Goal: Task Accomplishment & Management: Complete application form

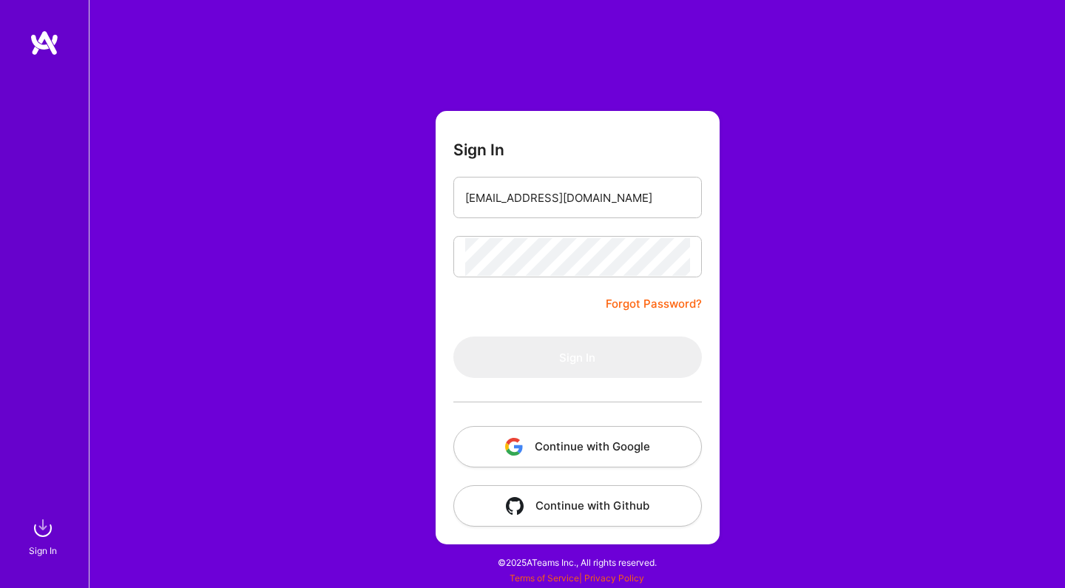
type input "[EMAIL_ADDRESS][DOMAIN_NAME]"
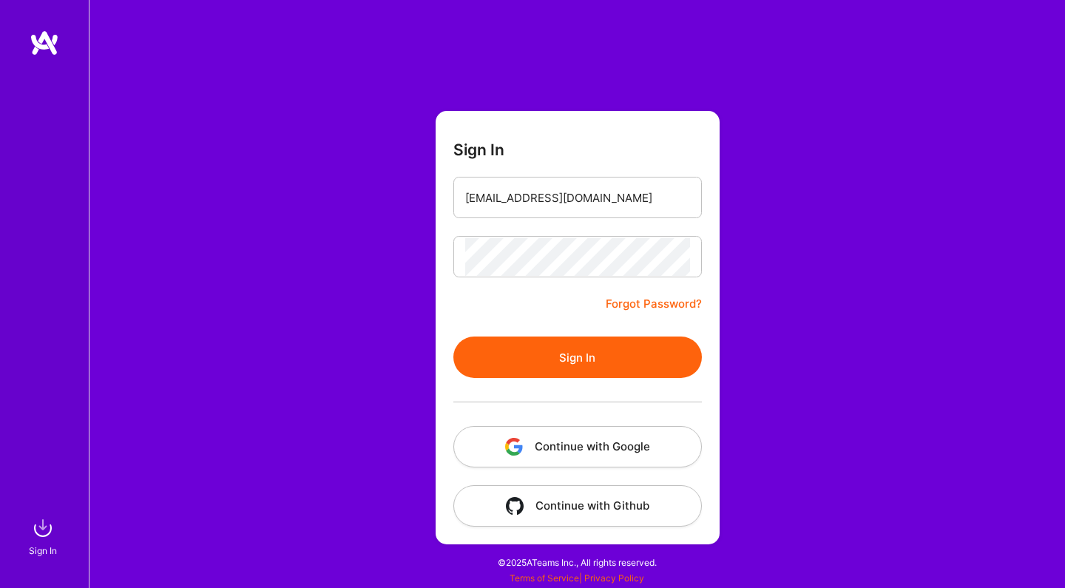
click at [562, 371] on button "Sign In" at bounding box center [577, 356] width 248 height 41
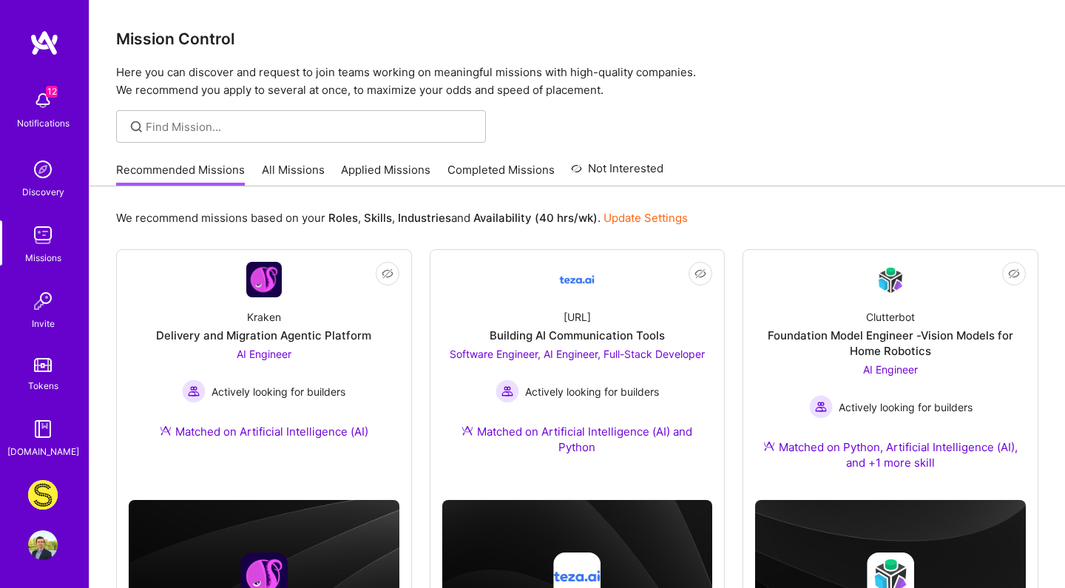
click at [297, 178] on link "All Missions" at bounding box center [293, 174] width 63 height 24
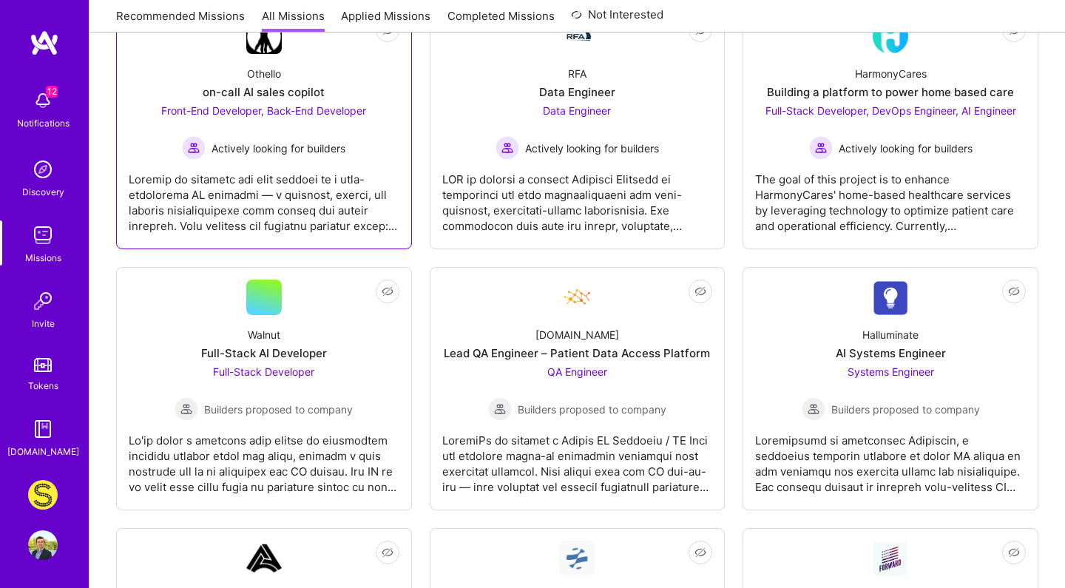
scroll to position [274, 0]
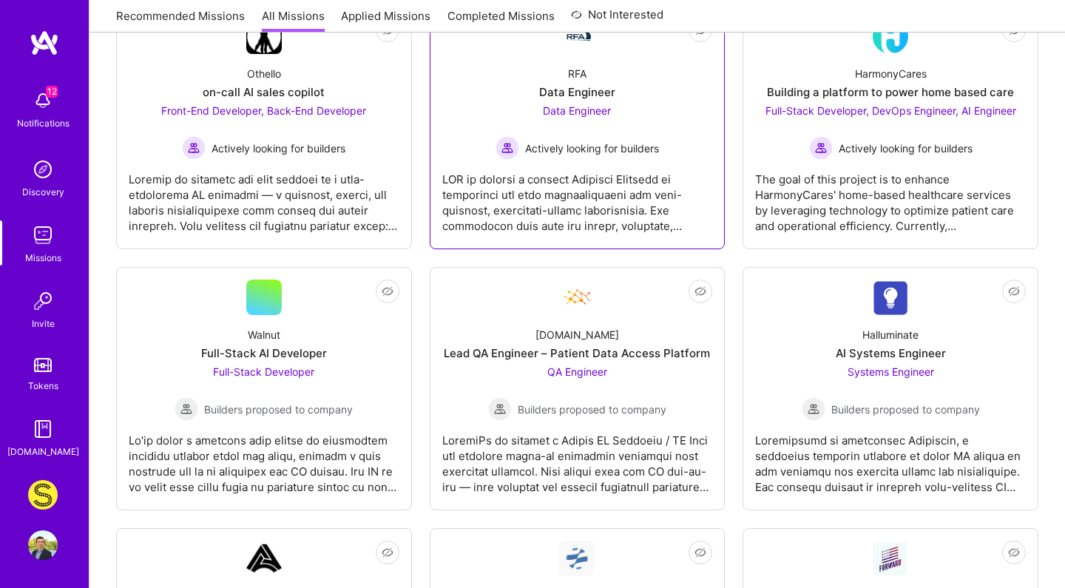
click at [538, 200] on div at bounding box center [577, 197] width 271 height 74
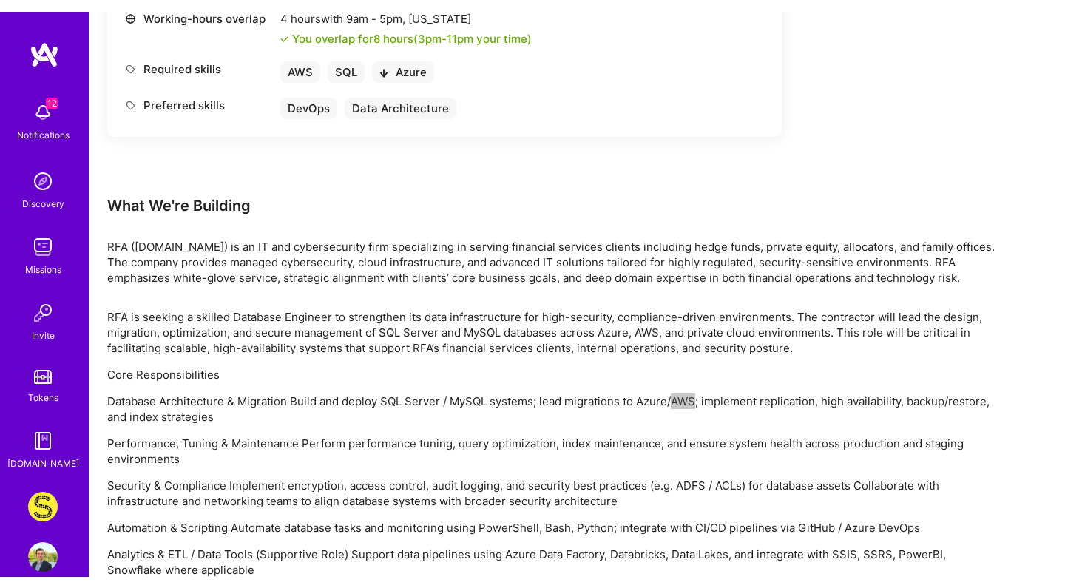
scroll to position [222, 0]
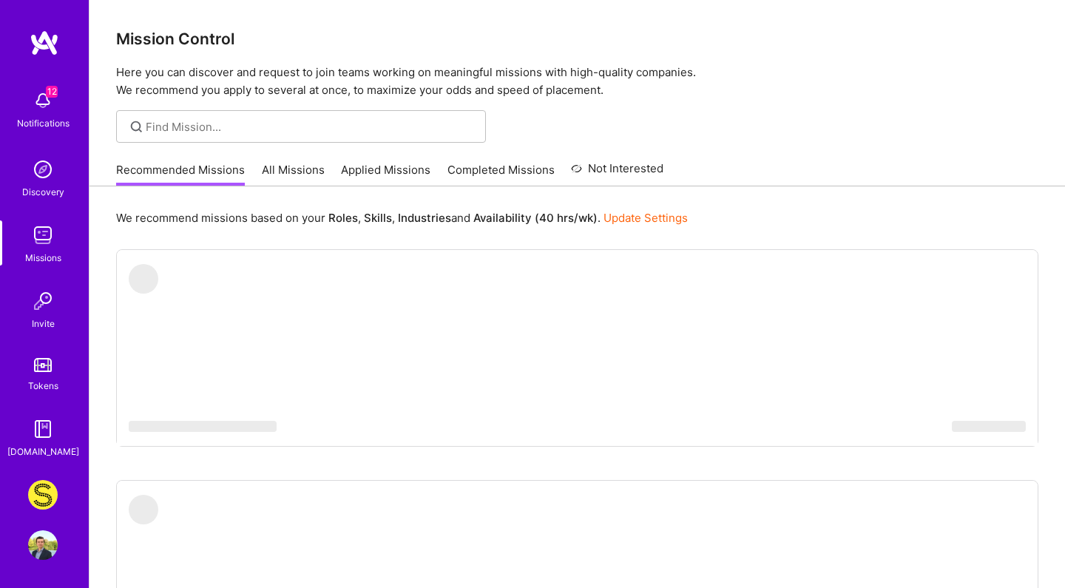
click at [302, 174] on link "All Missions" at bounding box center [293, 174] width 63 height 24
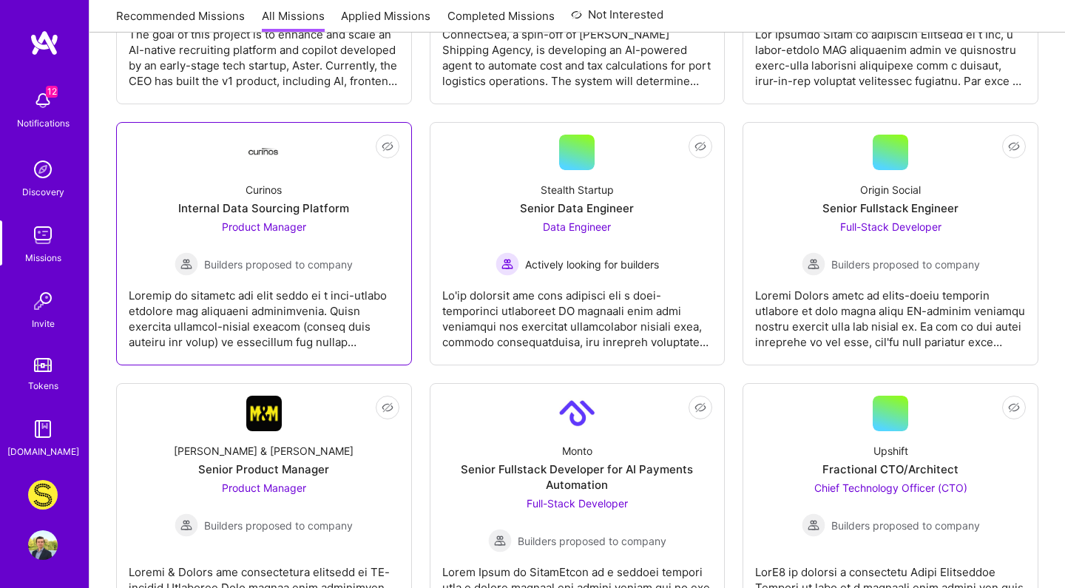
scroll to position [942, 0]
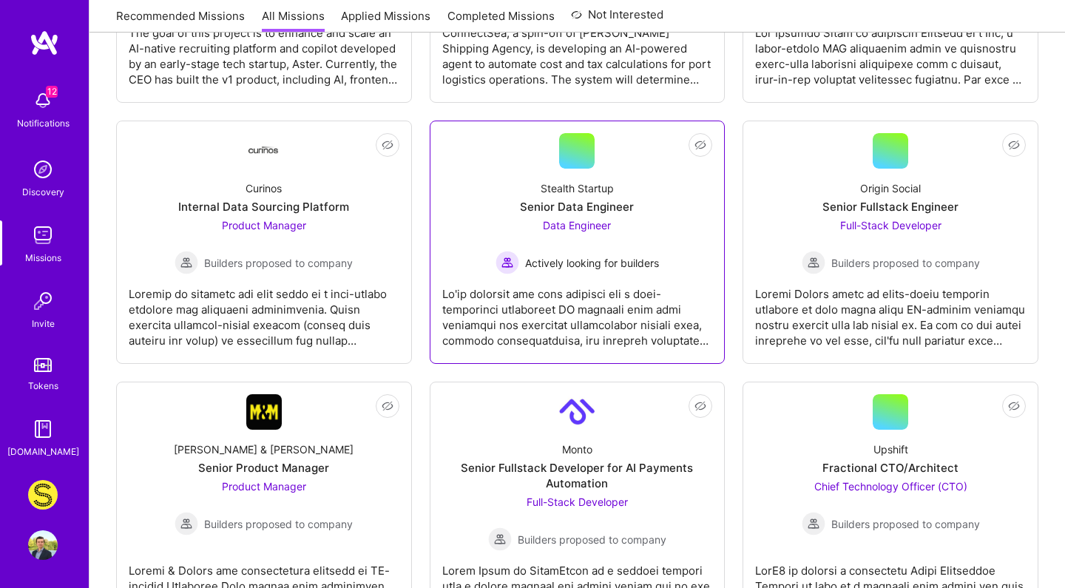
click at [617, 239] on div "Data Engineer Actively looking for builders" at bounding box center [576, 245] width 163 height 57
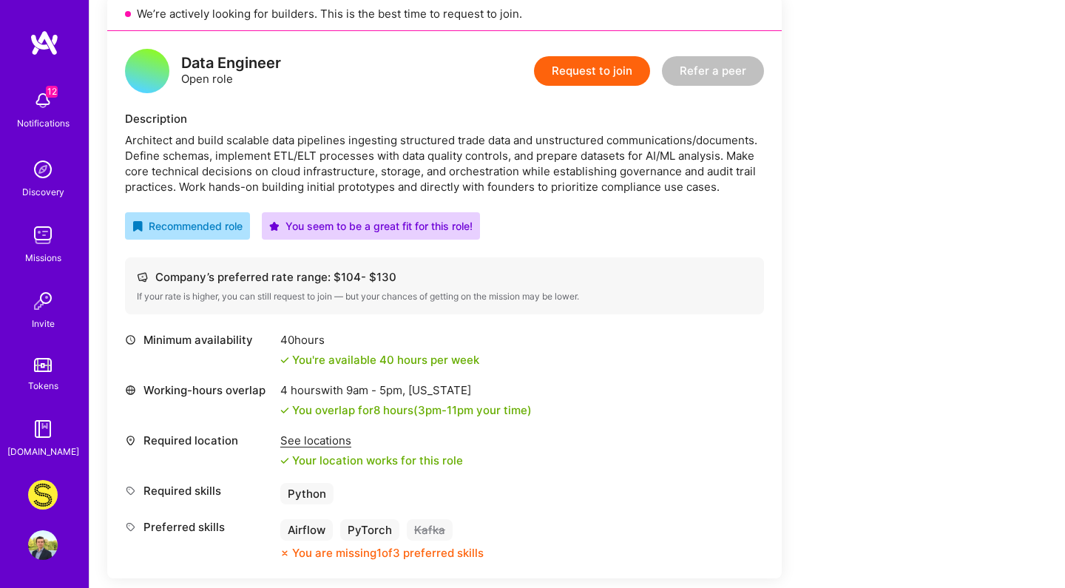
scroll to position [348, 0]
click at [614, 75] on button "Request to join" at bounding box center [592, 72] width 116 height 30
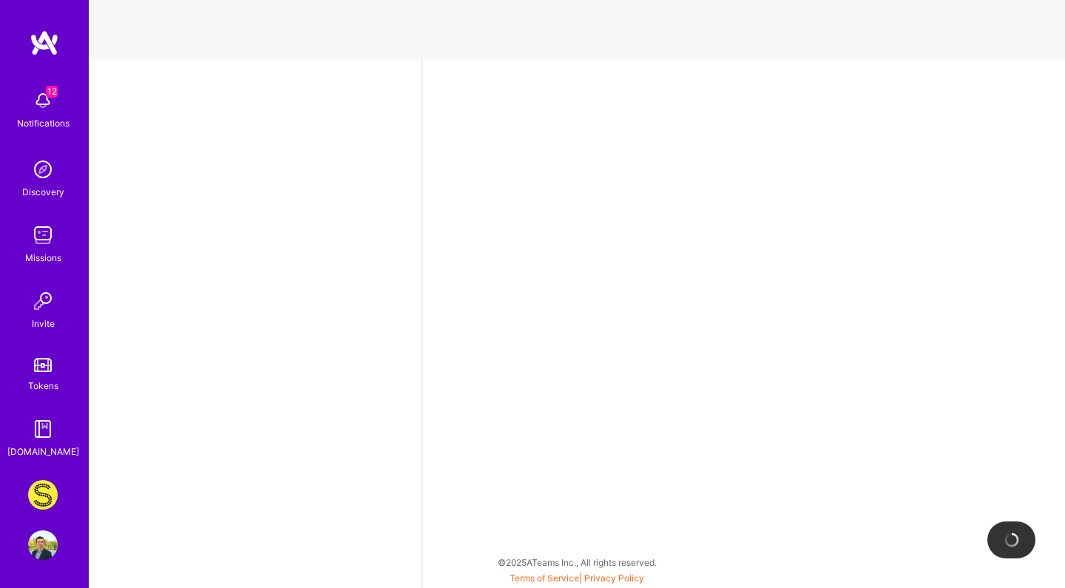
scroll to position [304, 0]
select select "DE"
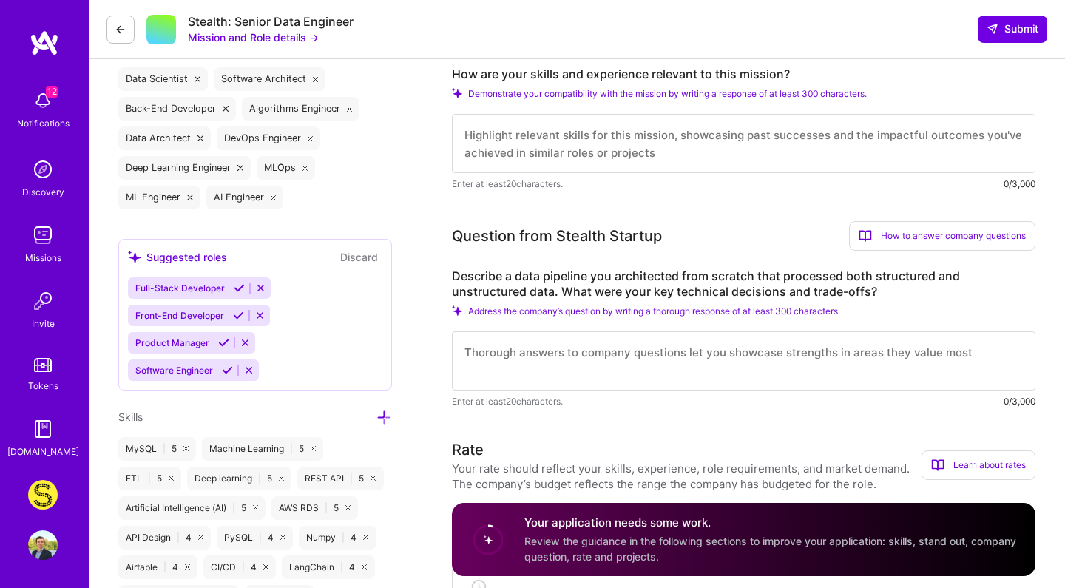
scroll to position [579, 0]
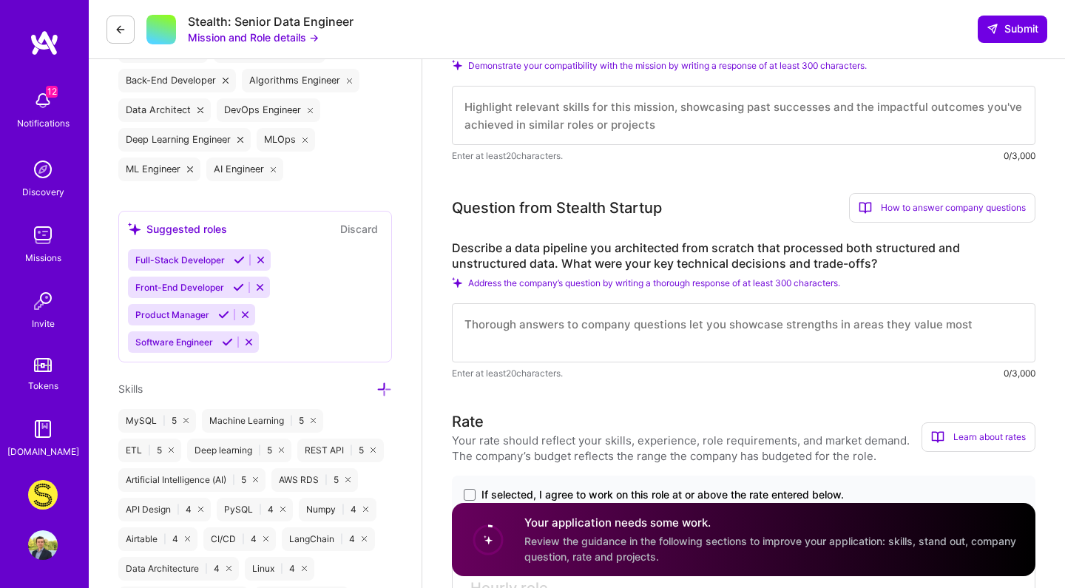
click at [667, 252] on label "Describe a data pipeline you architected from scratch that processed both struc…" at bounding box center [743, 255] width 583 height 31
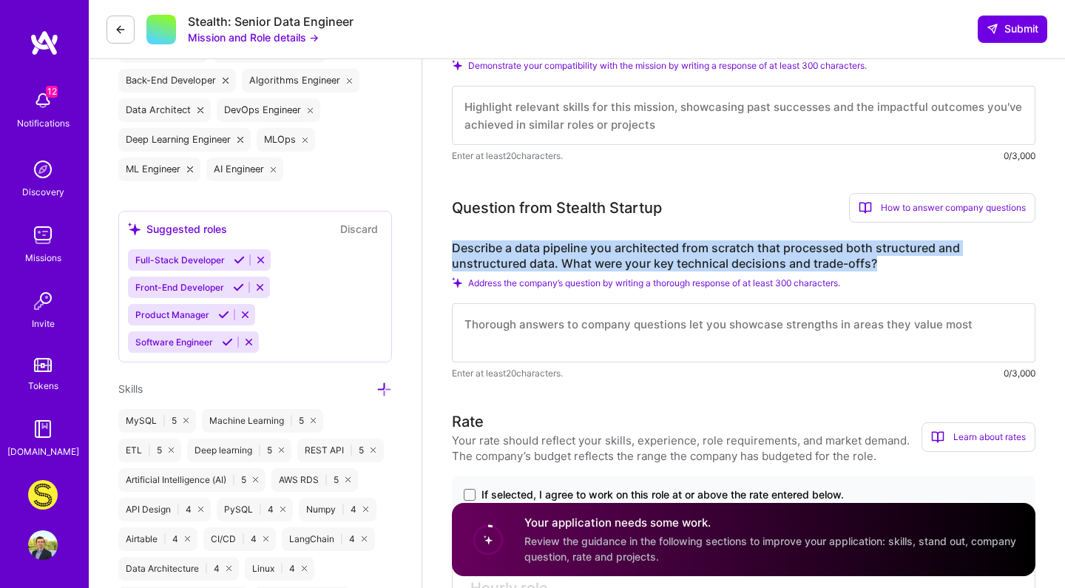
click at [667, 252] on label "Describe a data pipeline you architected from scratch that processed both struc…" at bounding box center [743, 255] width 583 height 31
copy label "Describe a data pipeline you architected from scratch that processed both struc…"
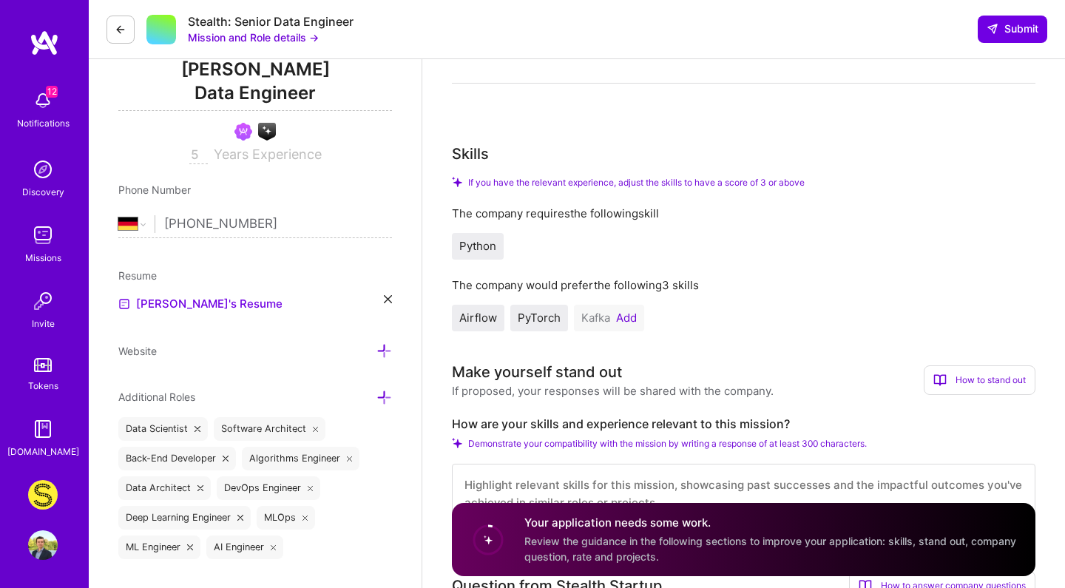
scroll to position [127, 0]
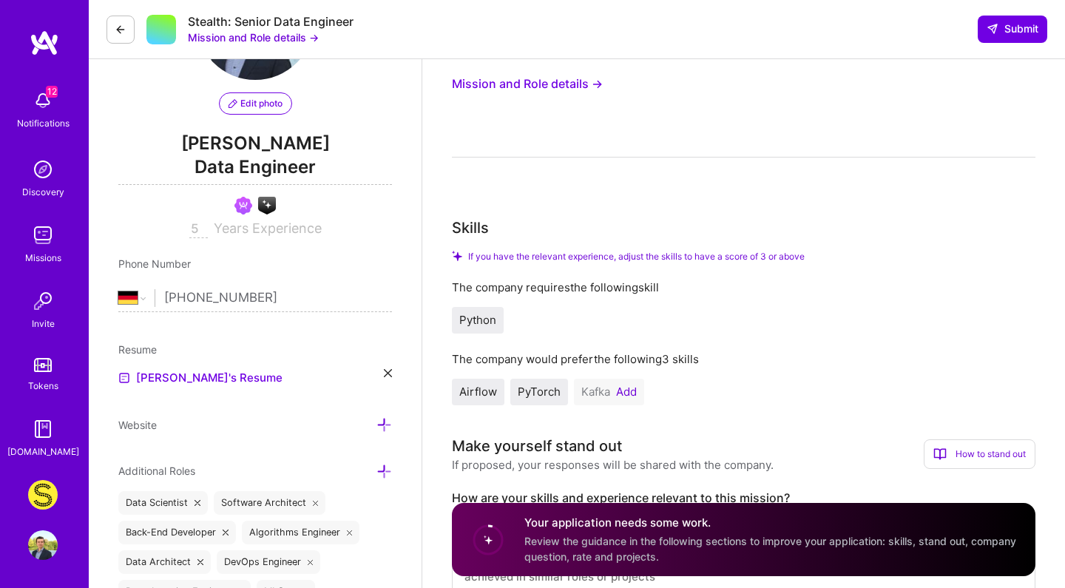
click at [622, 387] on button "Add" at bounding box center [626, 392] width 21 height 12
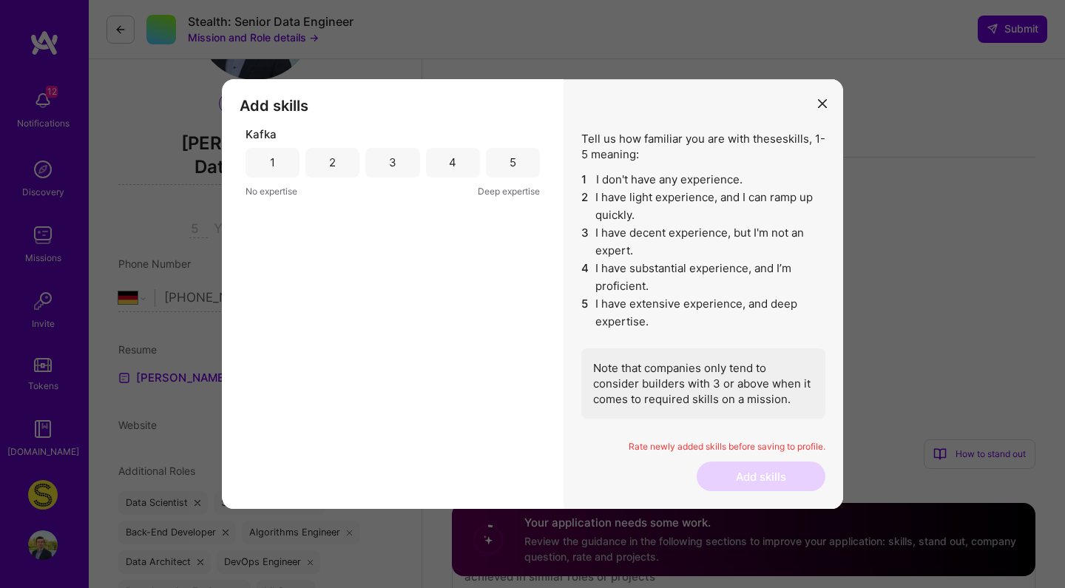
click at [444, 160] on div "4" at bounding box center [453, 163] width 54 height 30
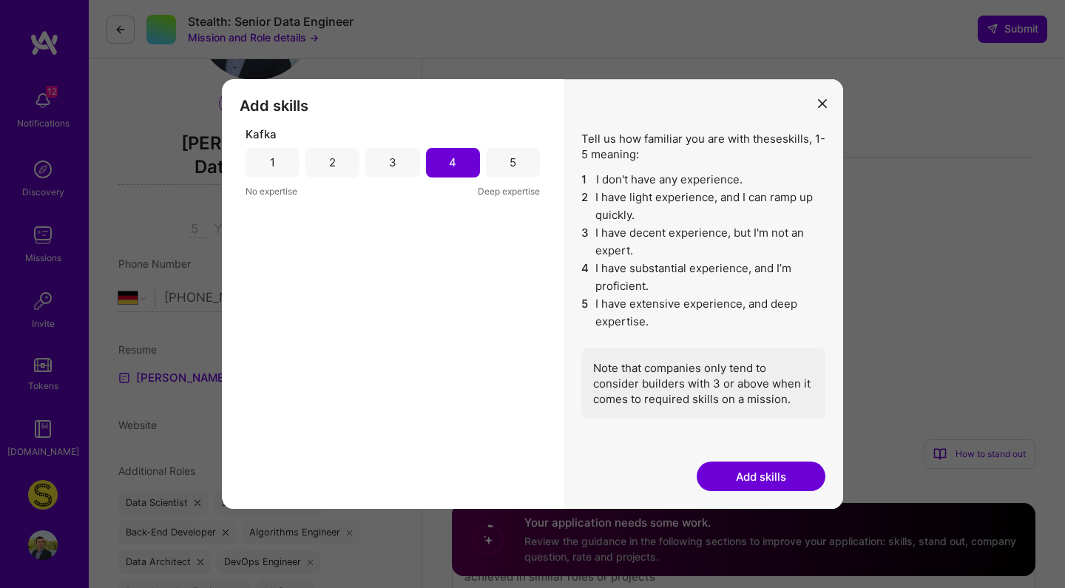
click at [759, 478] on button "Add skills" at bounding box center [761, 476] width 129 height 30
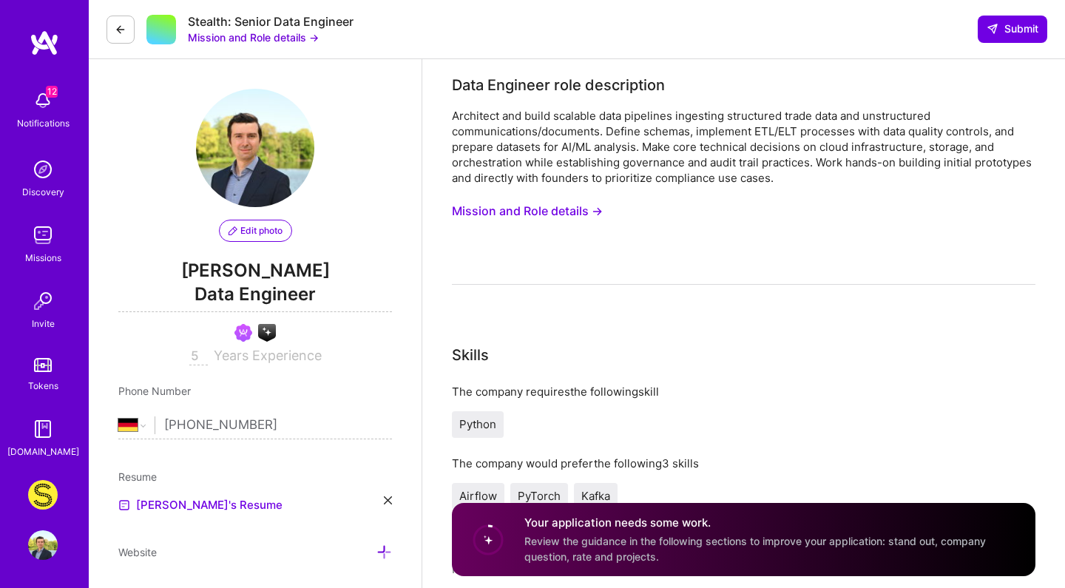
scroll to position [0, 0]
click at [127, 30] on button at bounding box center [120, 30] width 28 height 28
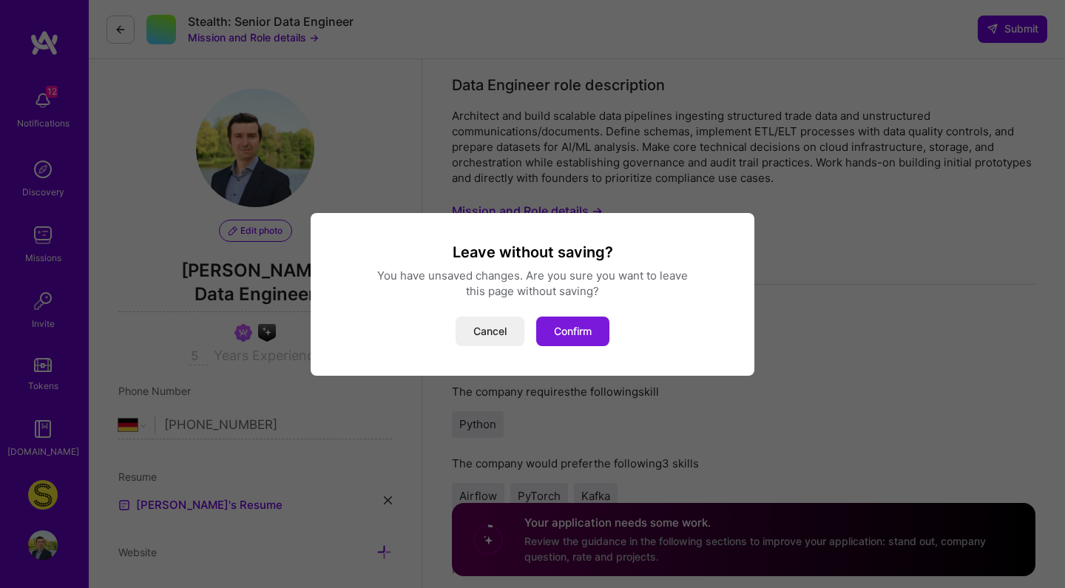
click at [583, 328] on button "Confirm" at bounding box center [572, 332] width 73 height 30
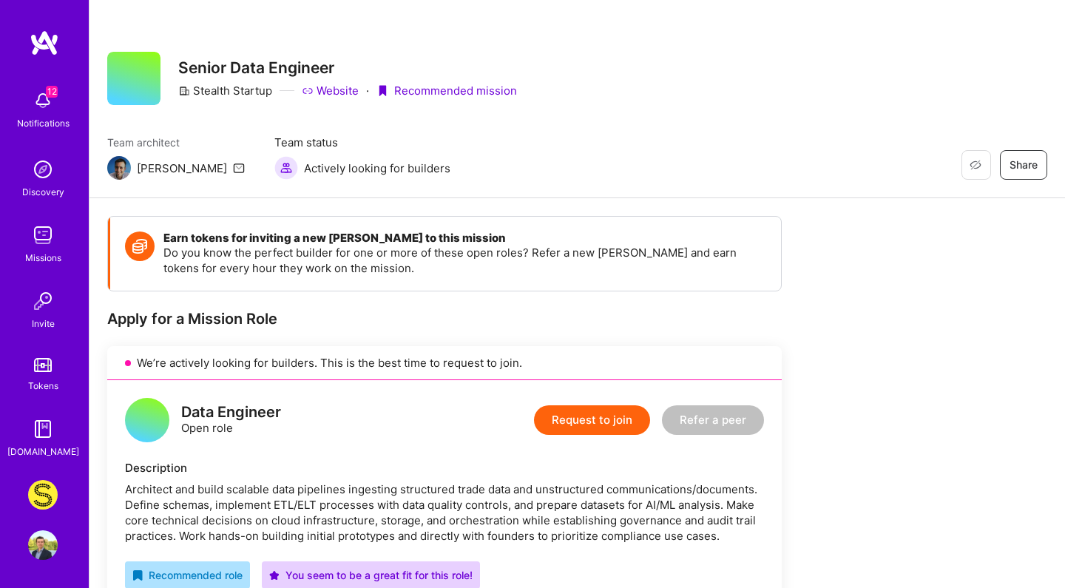
click at [582, 402] on div "Request to join Refer a peer" at bounding box center [649, 420] width 230 height 44
click at [579, 420] on button "Request to join" at bounding box center [592, 420] width 116 height 30
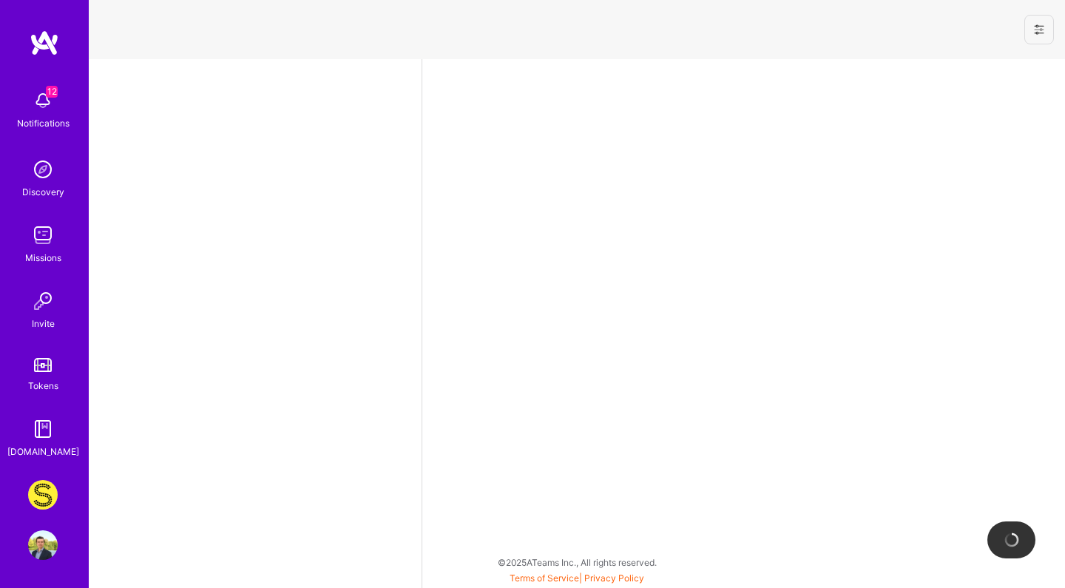
select select "DE"
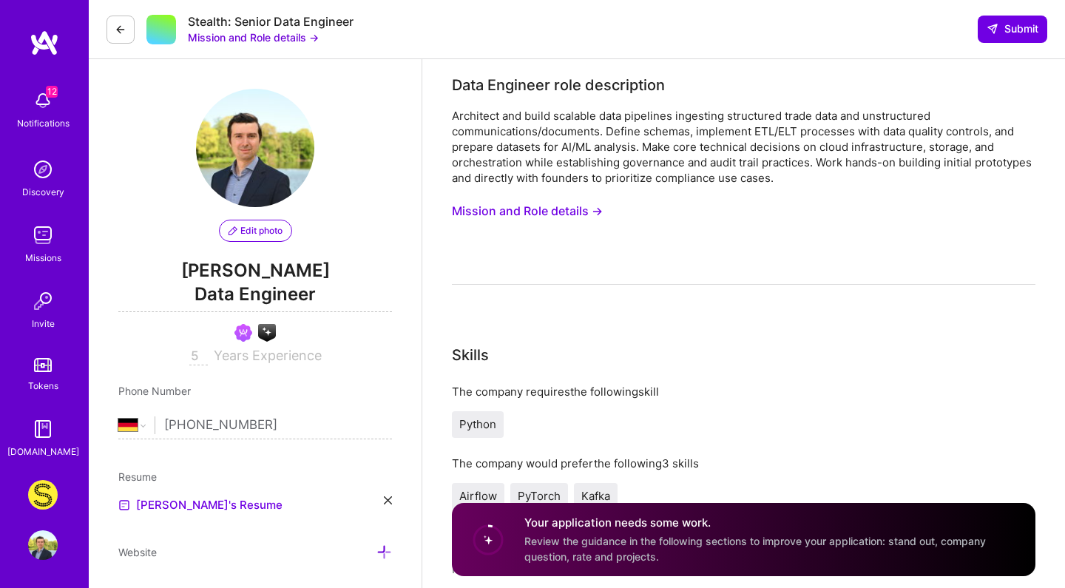
scroll to position [304, 0]
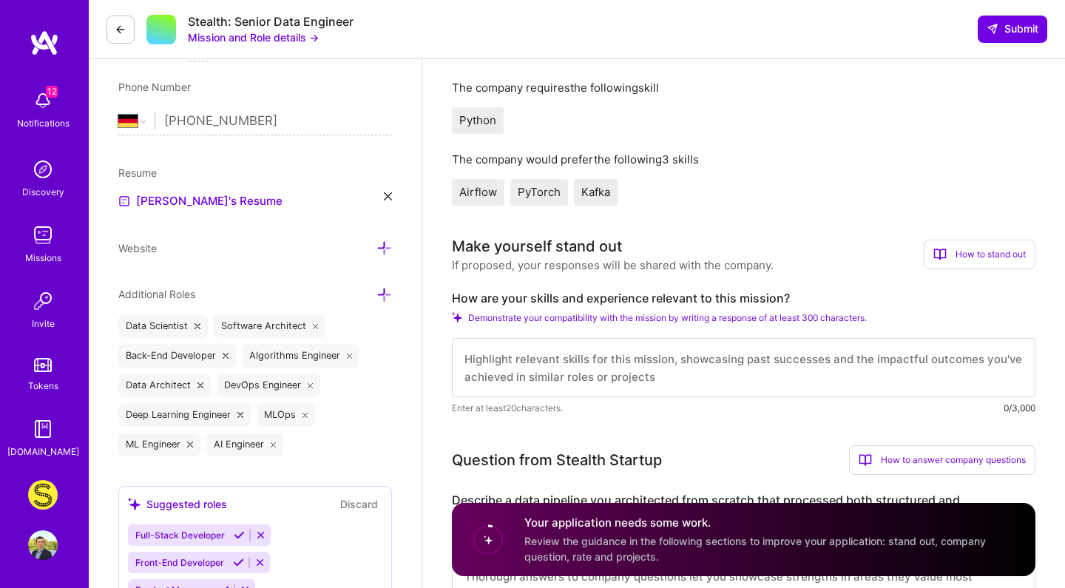
click at [592, 362] on textarea at bounding box center [743, 367] width 583 height 59
paste textarea "I believe that my 8+ years of experience as a Data Engineer and Data Scientist …"
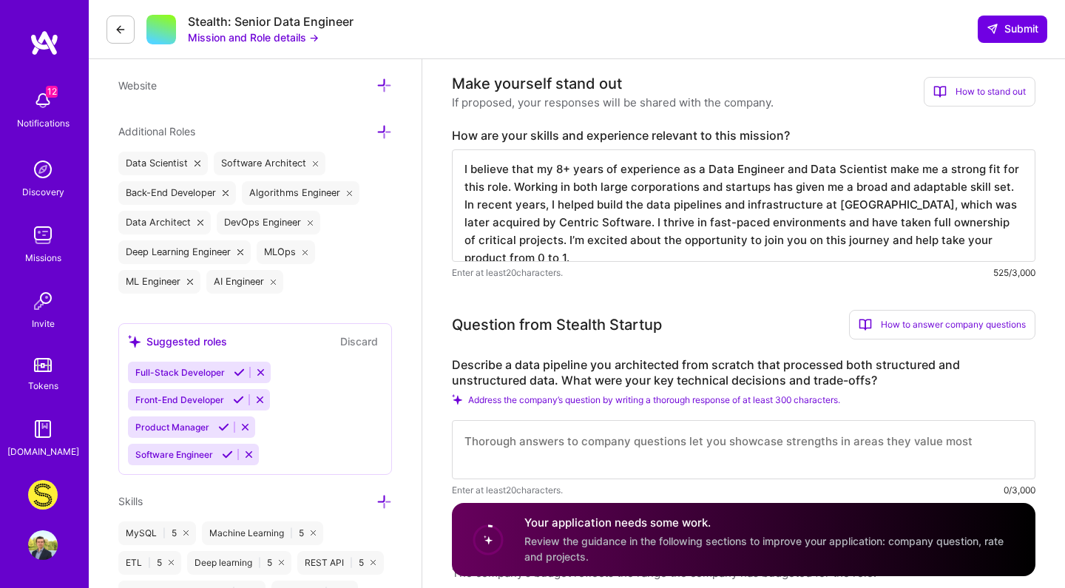
scroll to position [651, 0]
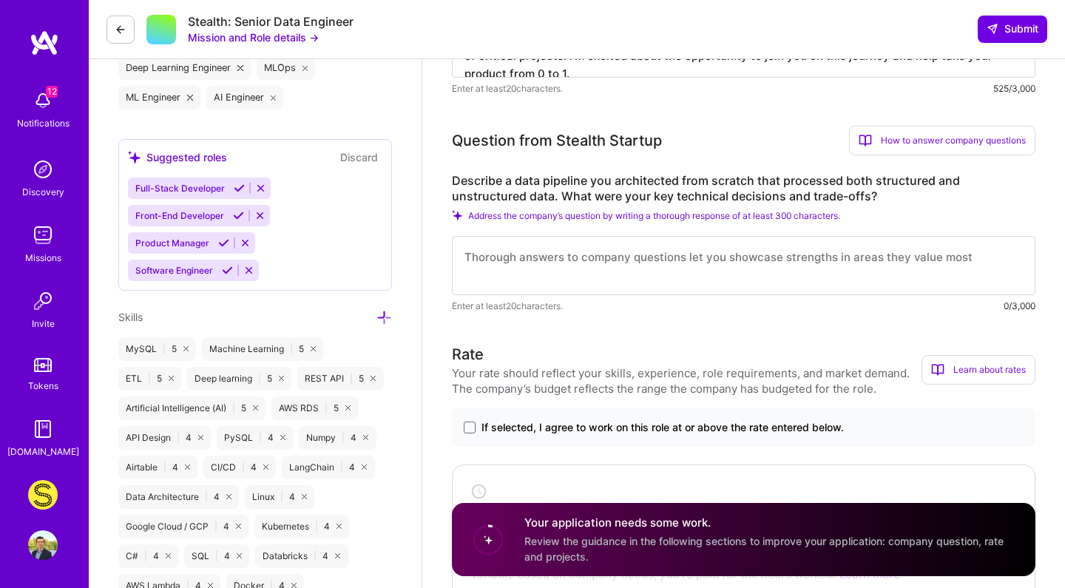
type textarea "I believe that my 8+ years of experience as a Data Engineer and Data Scientist …"
click at [613, 274] on textarea at bounding box center [743, 265] width 583 height 59
paste textarea "While working at OMMAX I built a Position Tracking pipeline, which tracked our …"
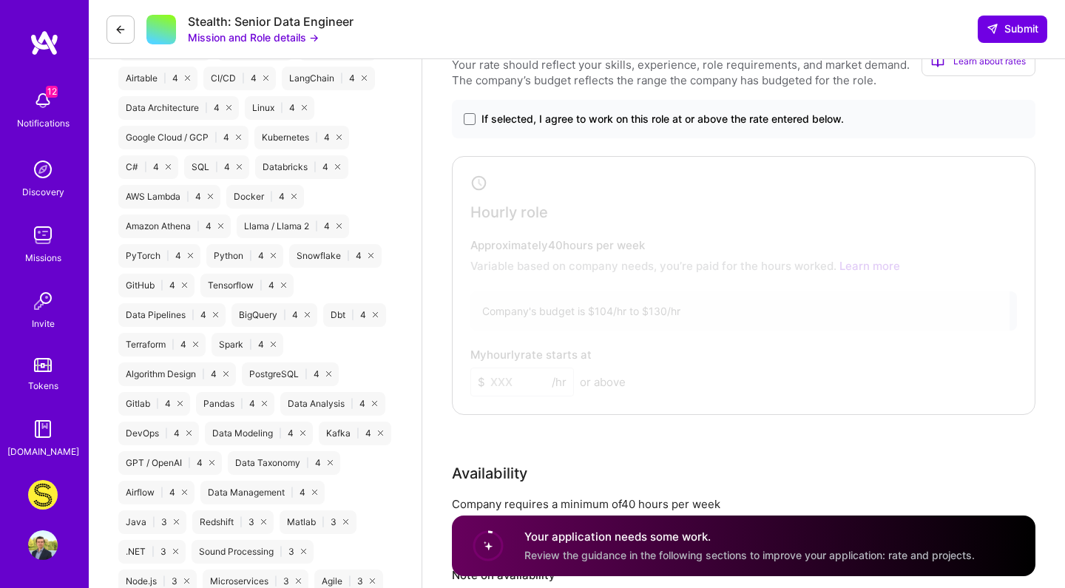
scroll to position [1009, 0]
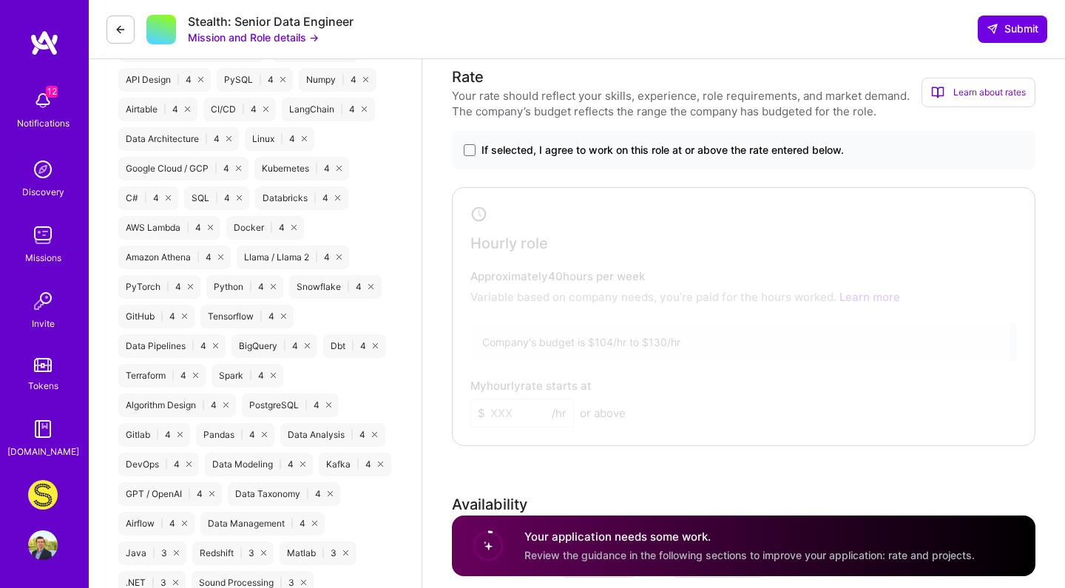
type textarea "While working at OMMAX I built a Position Tracking pipeline, which tracked our …"
click at [686, 148] on span "If selected, I agree to work on this role at or above the rate entered below." at bounding box center [662, 150] width 362 height 15
click at [0, 0] on input "If selected, I agree to work on this role at or above the rate entered below." at bounding box center [0, 0] width 0 height 0
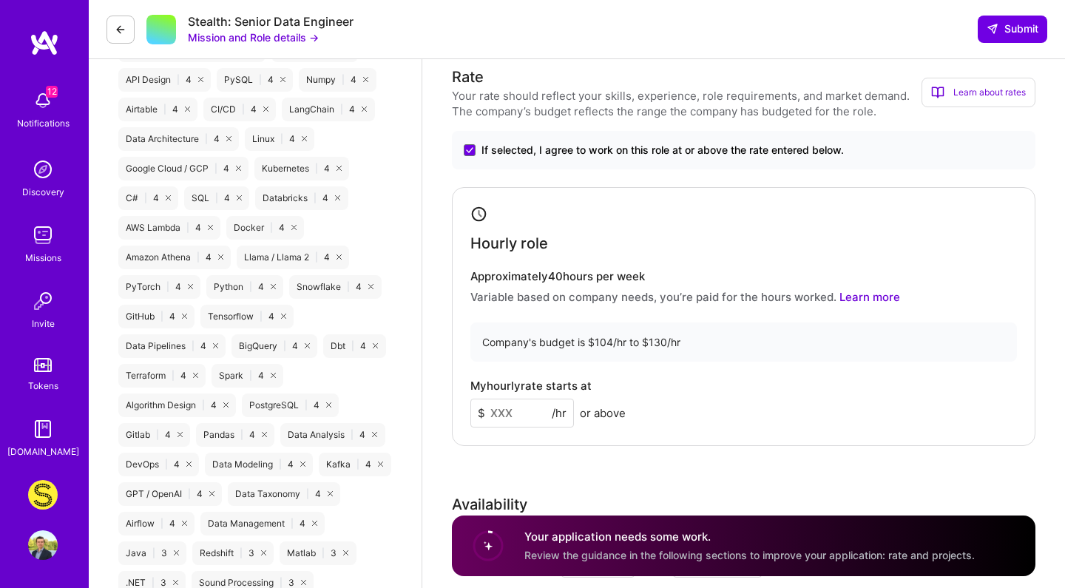
click at [499, 416] on input at bounding box center [522, 413] width 104 height 29
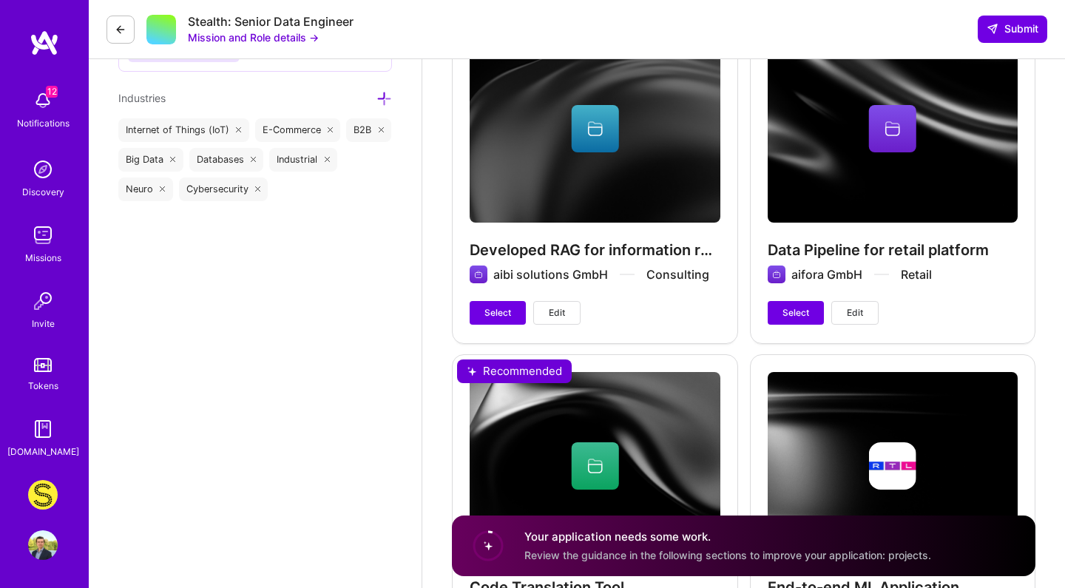
scroll to position [2070, 0]
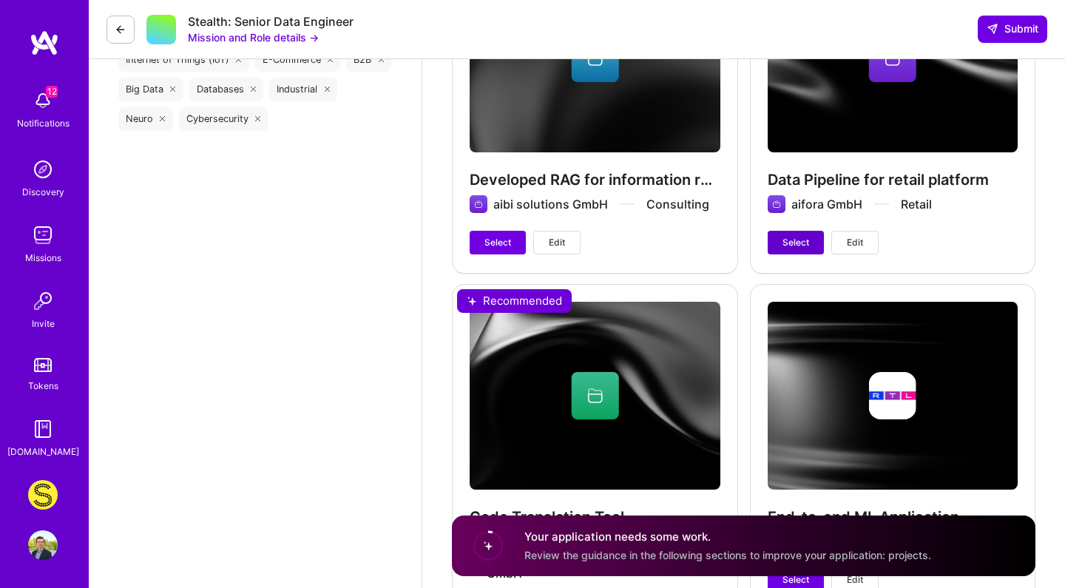
type input "100"
click at [808, 251] on button "Select" at bounding box center [796, 243] width 56 height 24
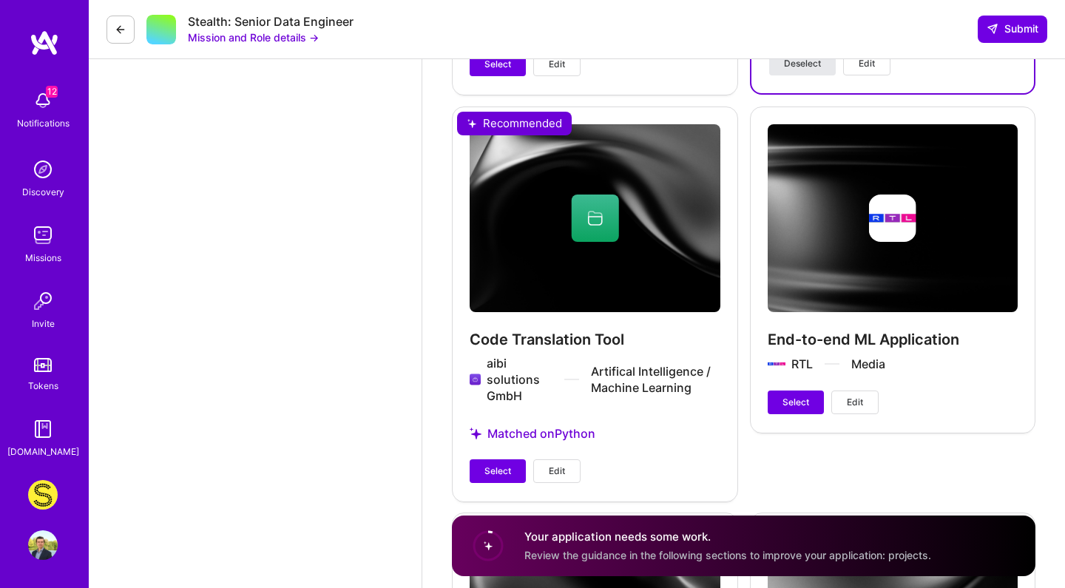
scroll to position [2338, 0]
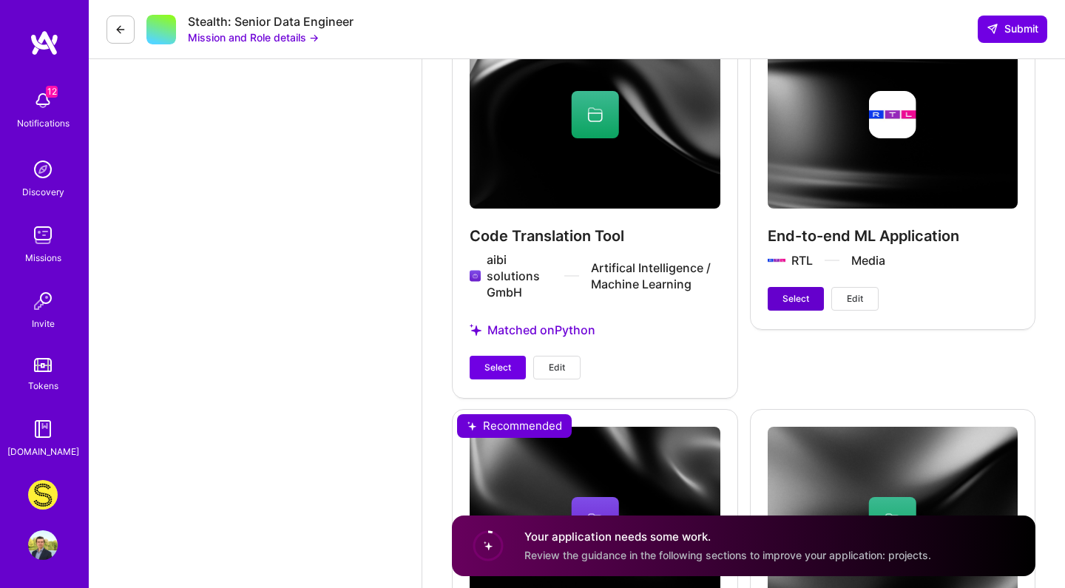
click at [799, 294] on span "Select" at bounding box center [795, 298] width 27 height 13
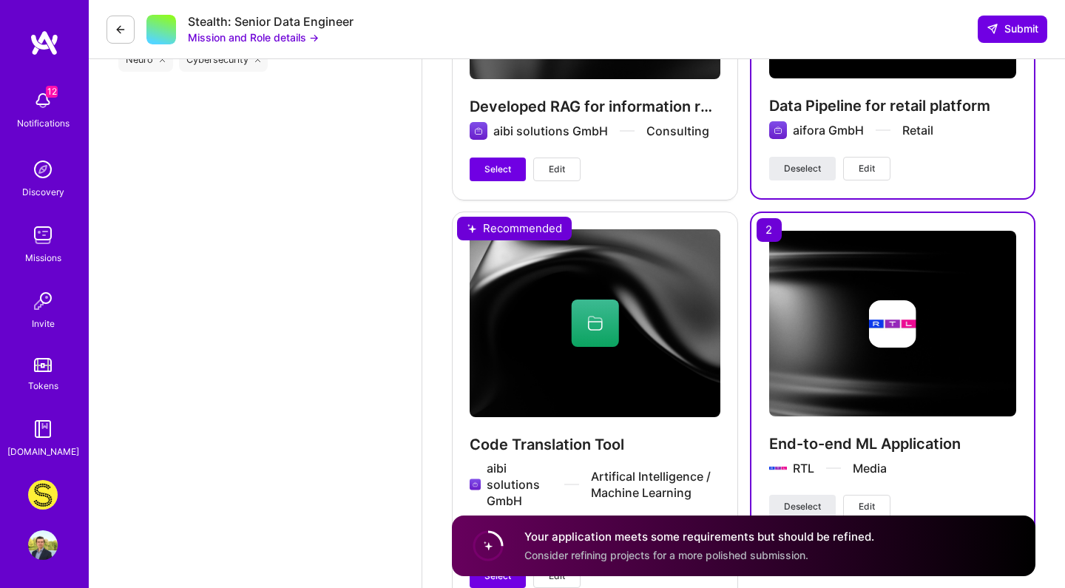
scroll to position [2130, 0]
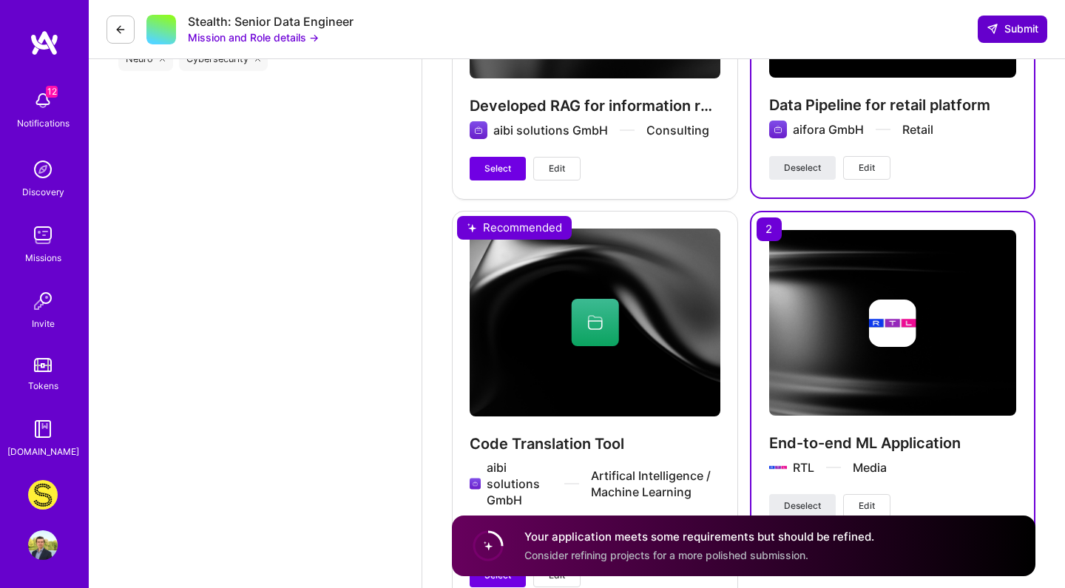
click at [1041, 34] on button "Submit" at bounding box center [1013, 29] width 70 height 27
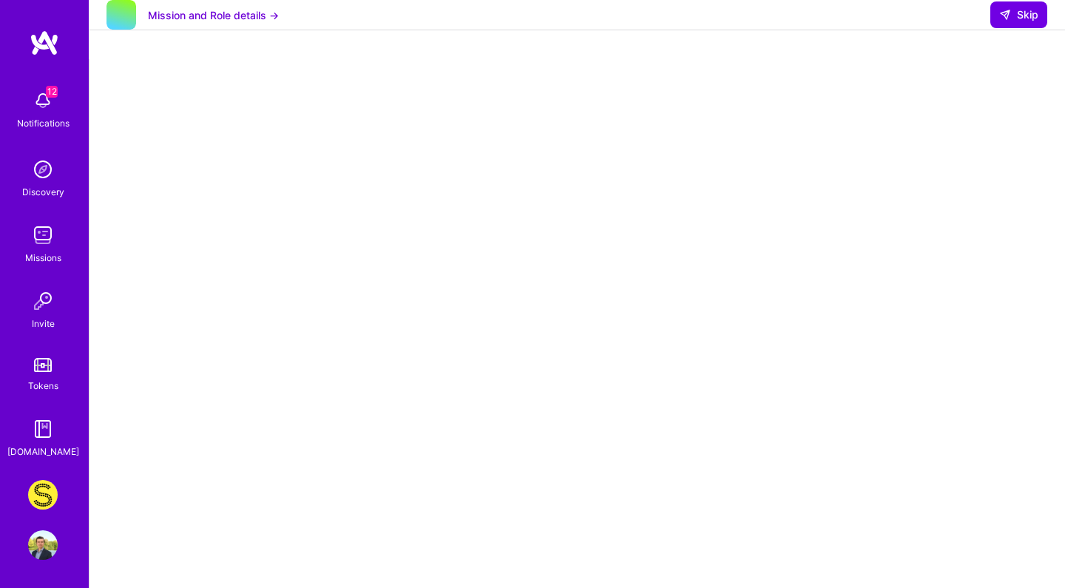
click at [269, 23] on button "Mission and Role details →" at bounding box center [213, 15] width 131 height 16
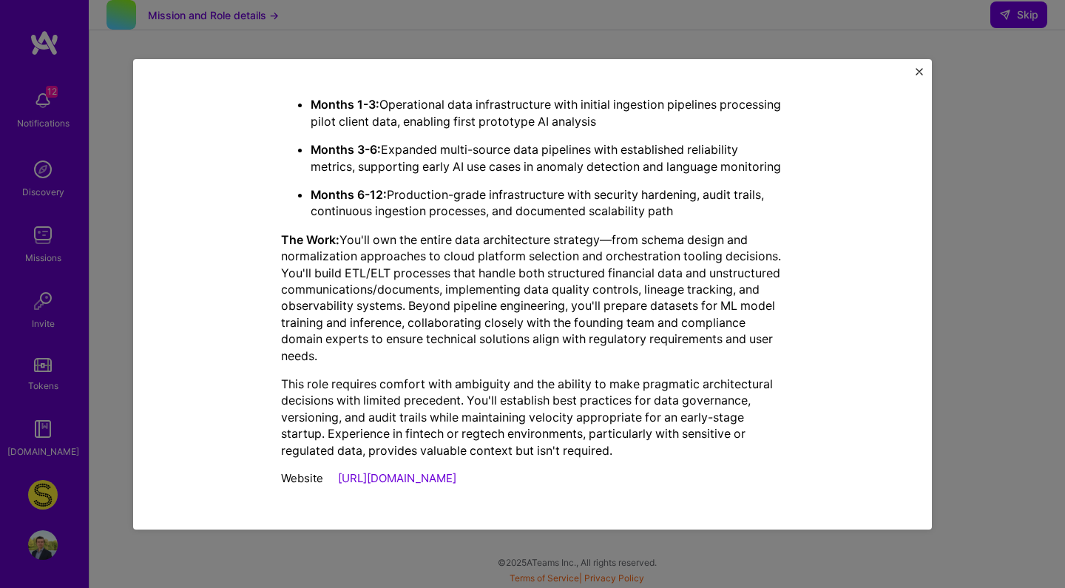
scroll to position [244, 0]
click at [891, 78] on div "Mission Description and Role Details Data Engineer role description Architect a…" at bounding box center [532, 294] width 799 height 470
click at [918, 67] on div "Mission Description and Role Details Data Engineer role description Architect a…" at bounding box center [532, 294] width 799 height 470
click at [918, 79] on button "Close" at bounding box center [919, 76] width 7 height 16
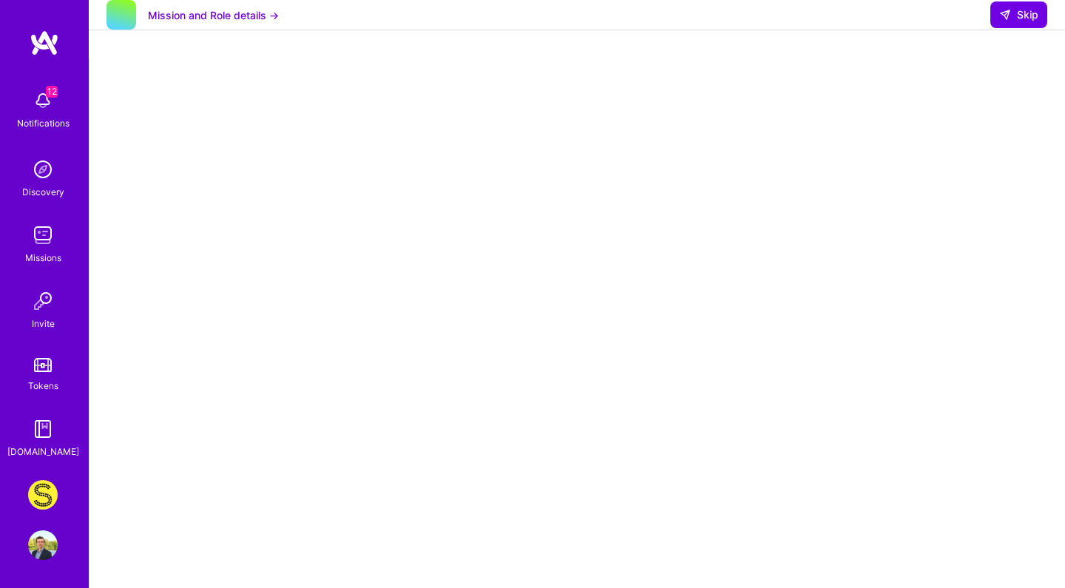
scroll to position [-1, 0]
click at [1002, 115] on div at bounding box center [577, 445] width 916 height 743
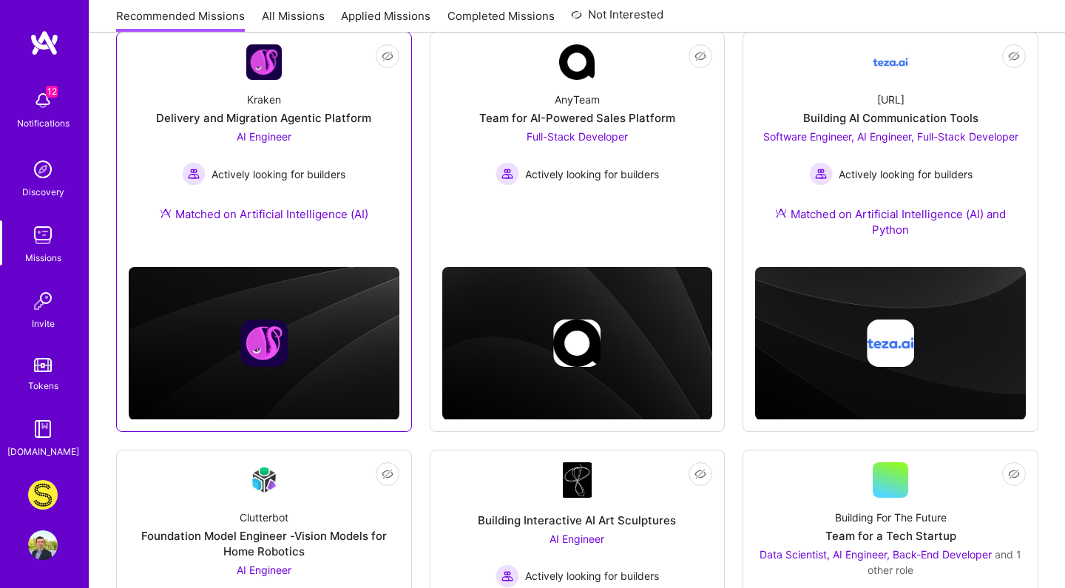
scroll to position [61, 0]
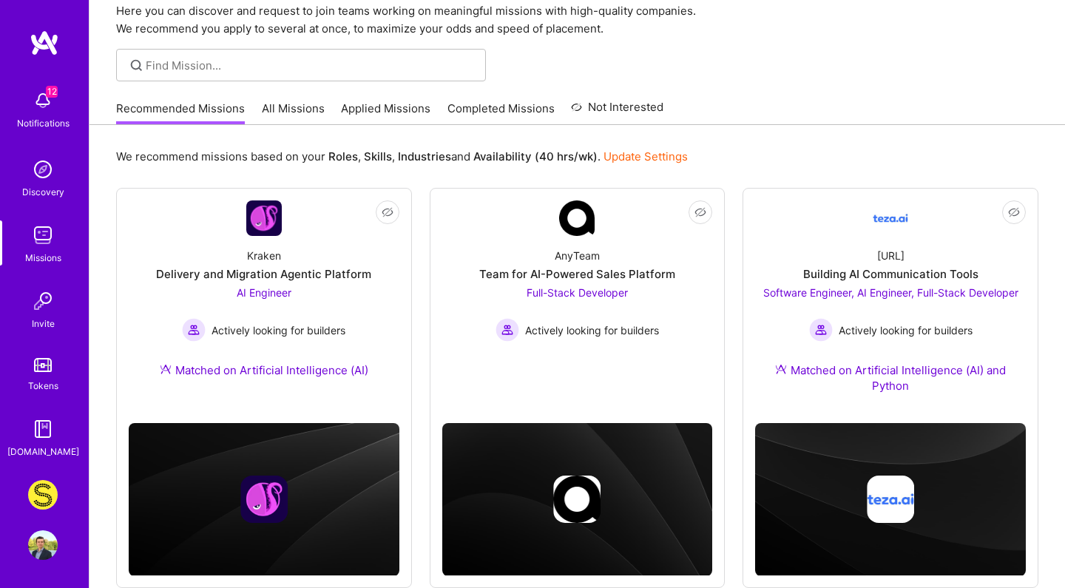
click at [288, 115] on link "All Missions" at bounding box center [293, 113] width 63 height 24
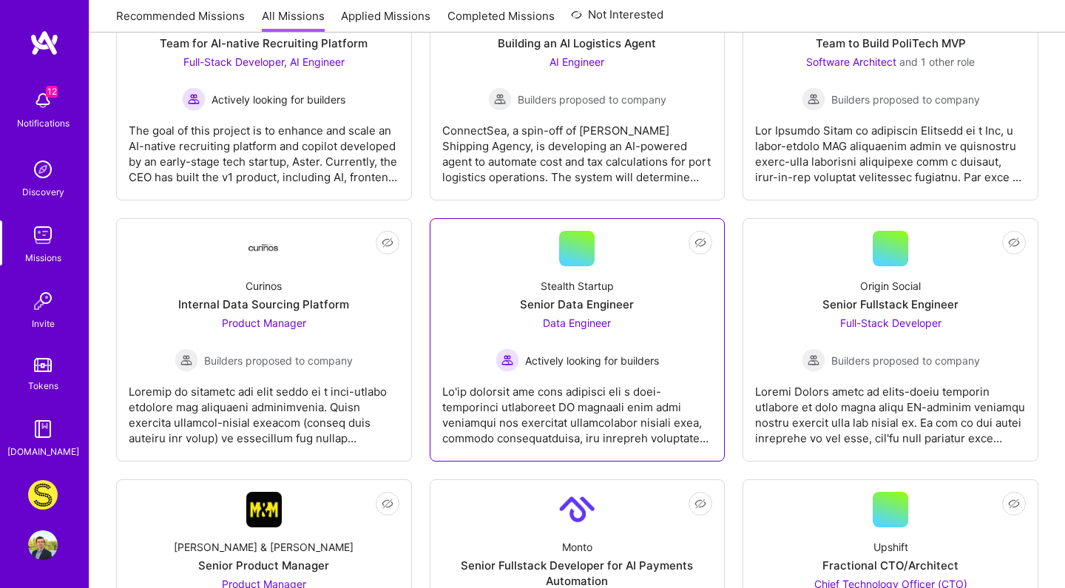
scroll to position [845, 0]
click at [514, 302] on div "Stealth Startup Senior Data Engineer Data Engineer Actively looking for builders" at bounding box center [577, 318] width 271 height 106
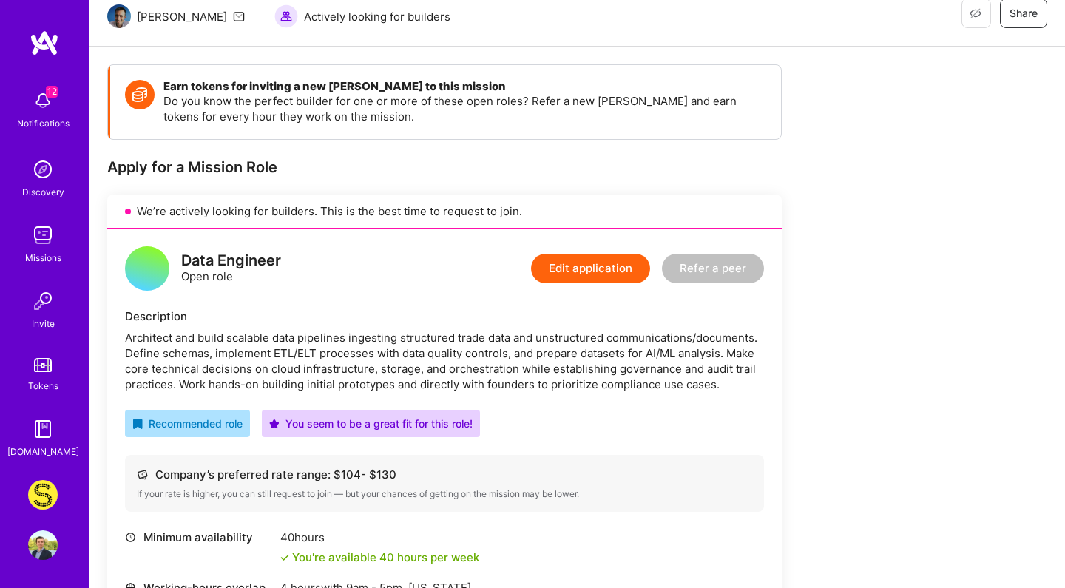
scroll to position [199, 0]
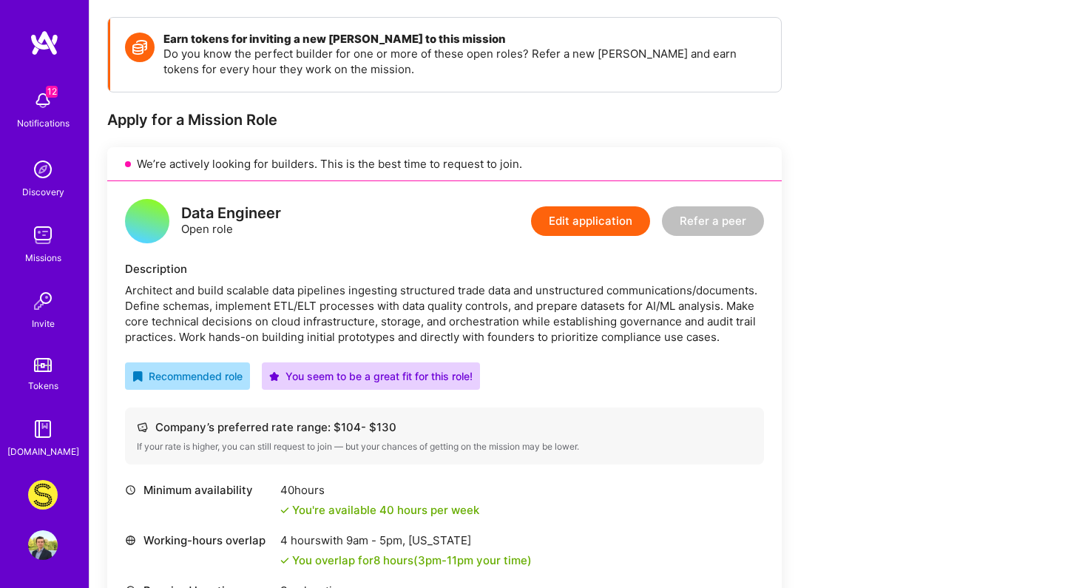
click at [568, 223] on button "Edit application" at bounding box center [590, 221] width 119 height 30
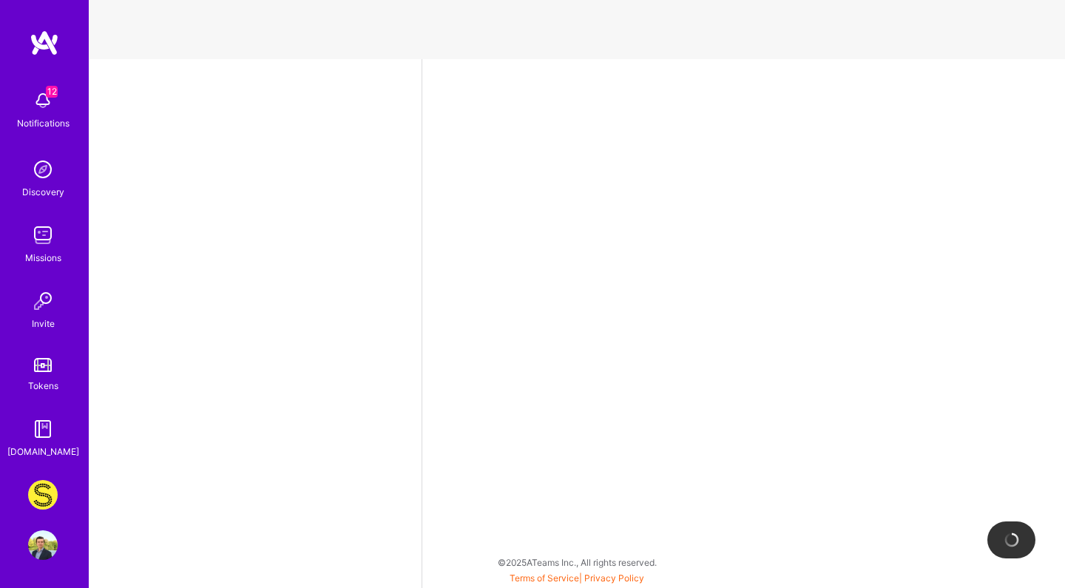
select select "DE"
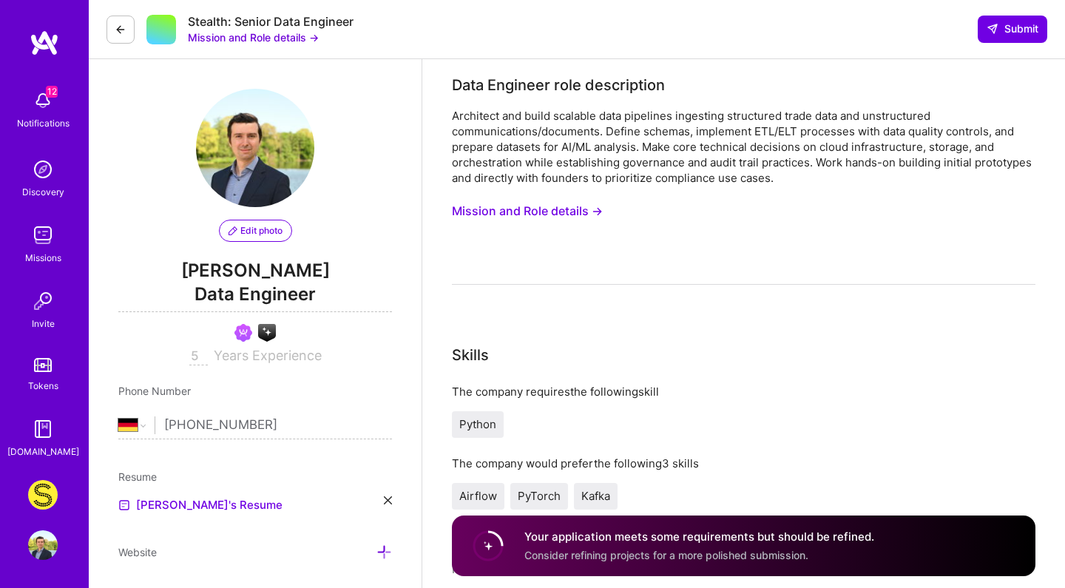
click at [121, 21] on button at bounding box center [120, 30] width 28 height 28
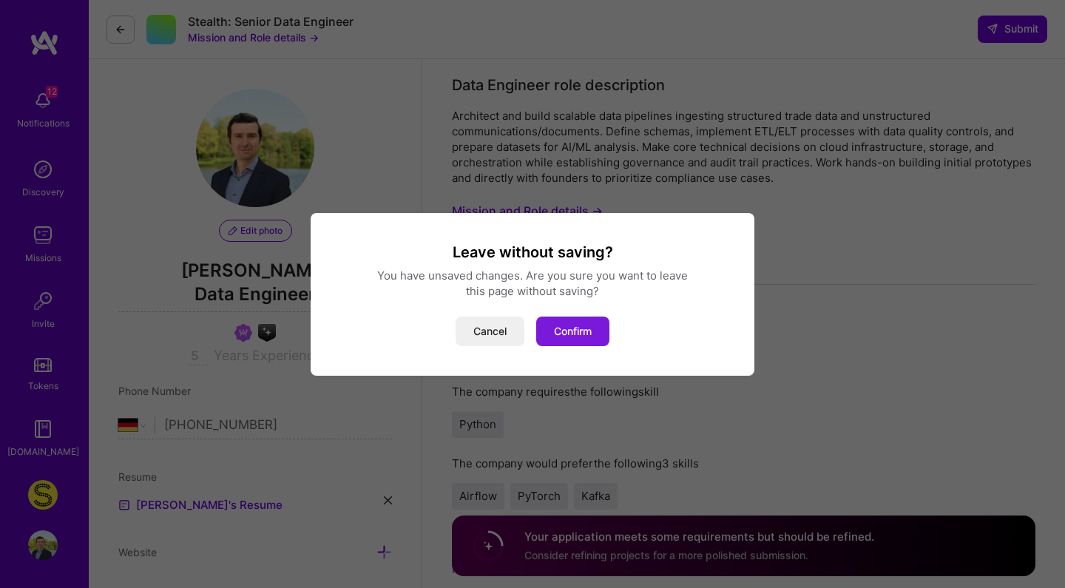
click at [566, 325] on button "Confirm" at bounding box center [572, 332] width 73 height 30
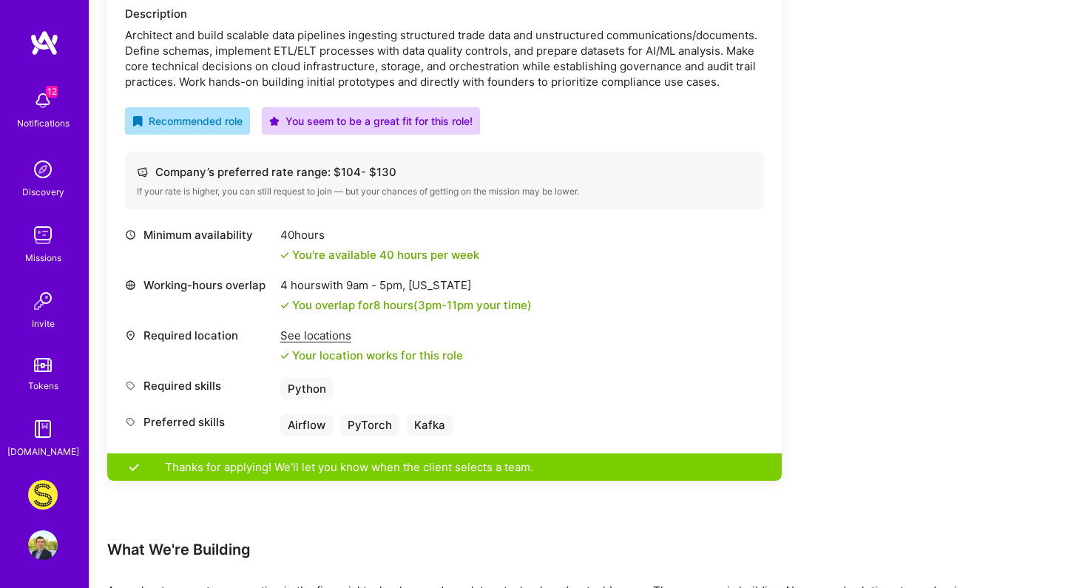
scroll to position [330, 0]
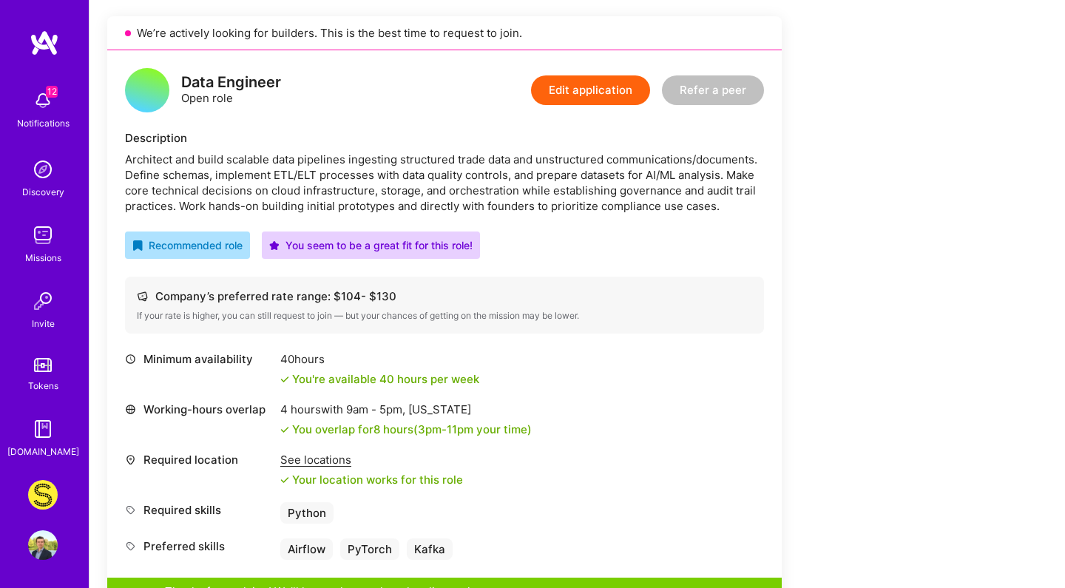
click at [599, 98] on button "Edit application" at bounding box center [590, 90] width 119 height 30
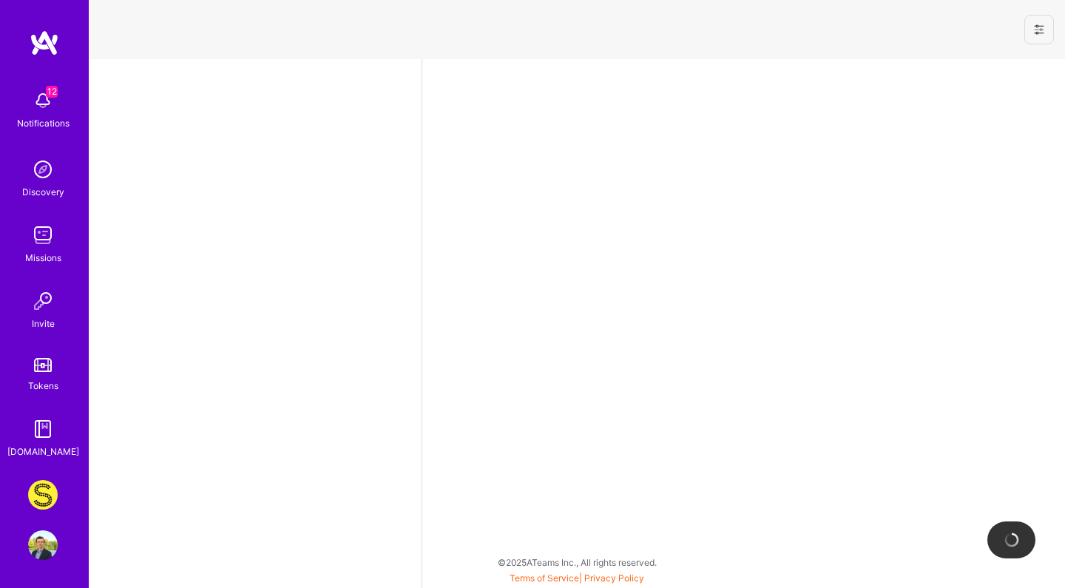
select select "DE"
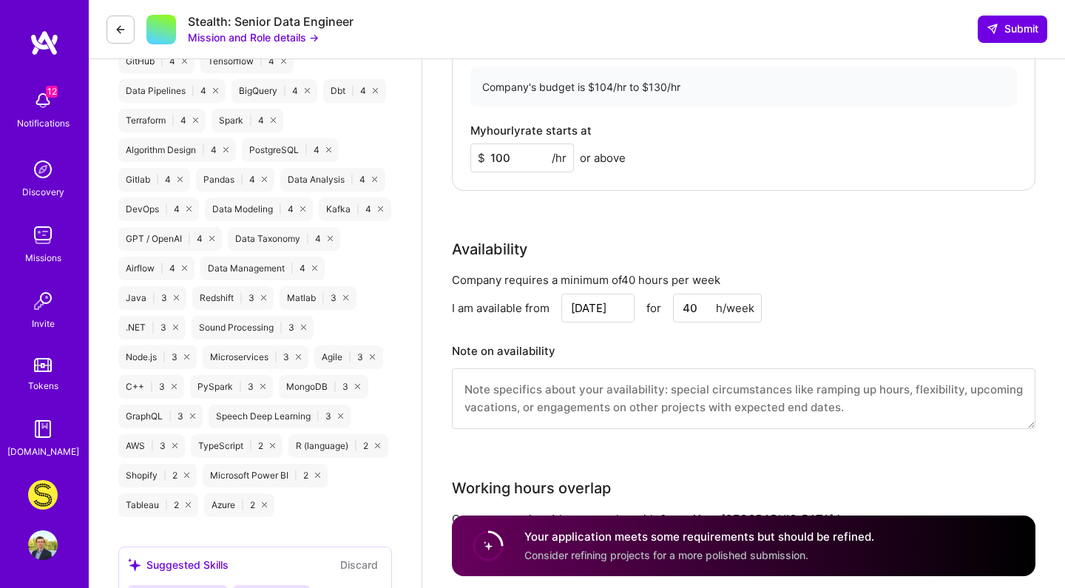
scroll to position [1152, 0]
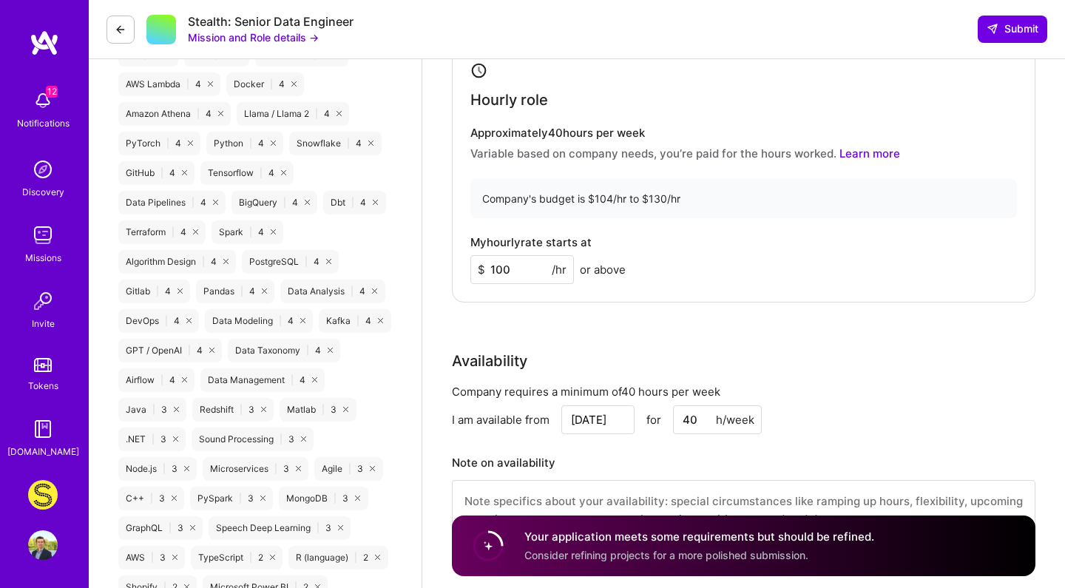
click at [123, 32] on icon at bounding box center [121, 30] width 12 height 12
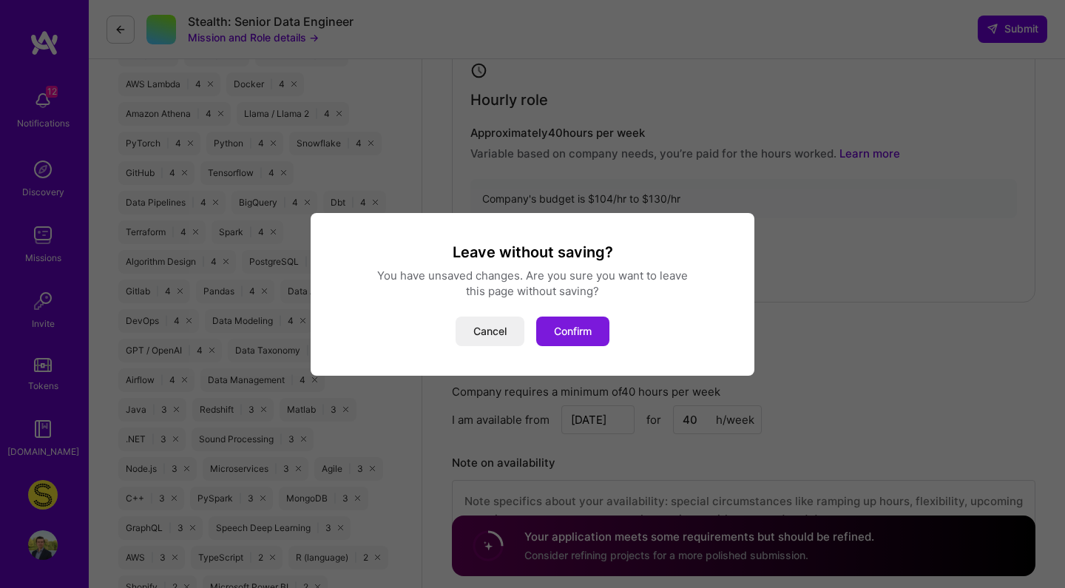
click at [573, 328] on button "Confirm" at bounding box center [572, 332] width 73 height 30
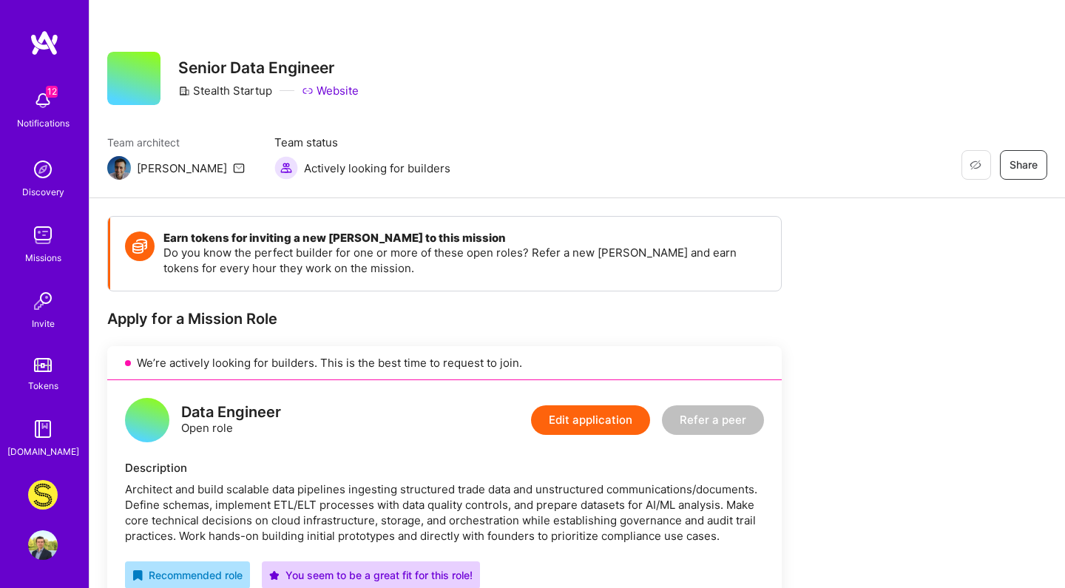
click at [53, 39] on img at bounding box center [45, 43] width 30 height 27
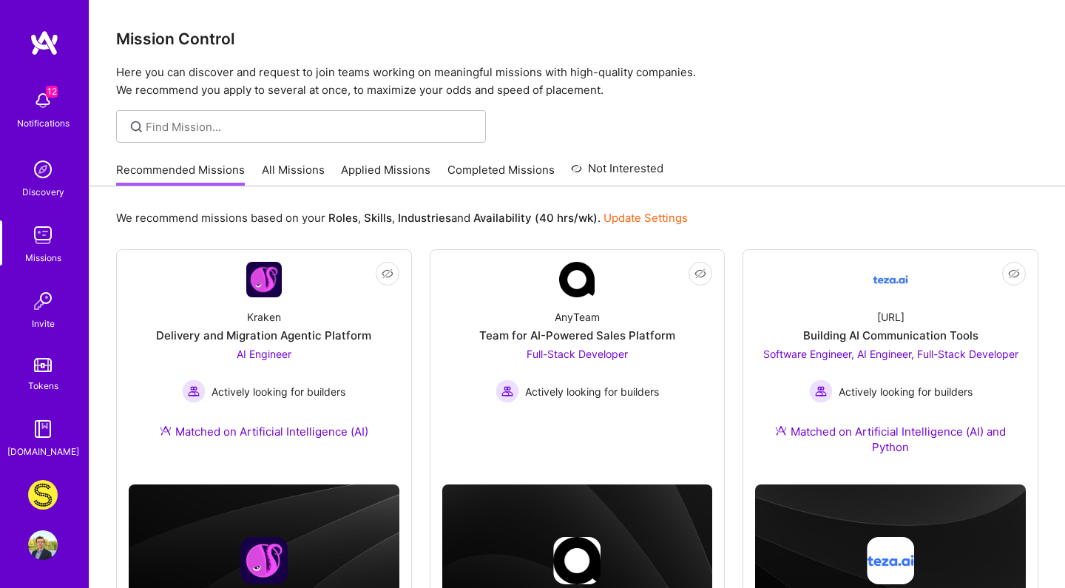
click at [313, 168] on link "All Missions" at bounding box center [293, 174] width 63 height 24
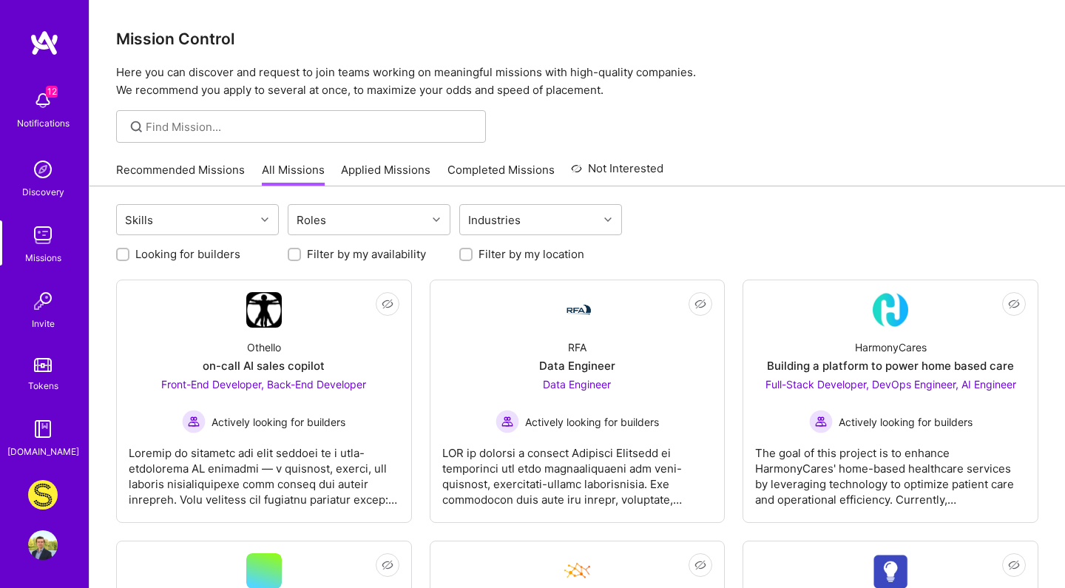
click at [380, 174] on link "Applied Missions" at bounding box center [385, 174] width 89 height 24
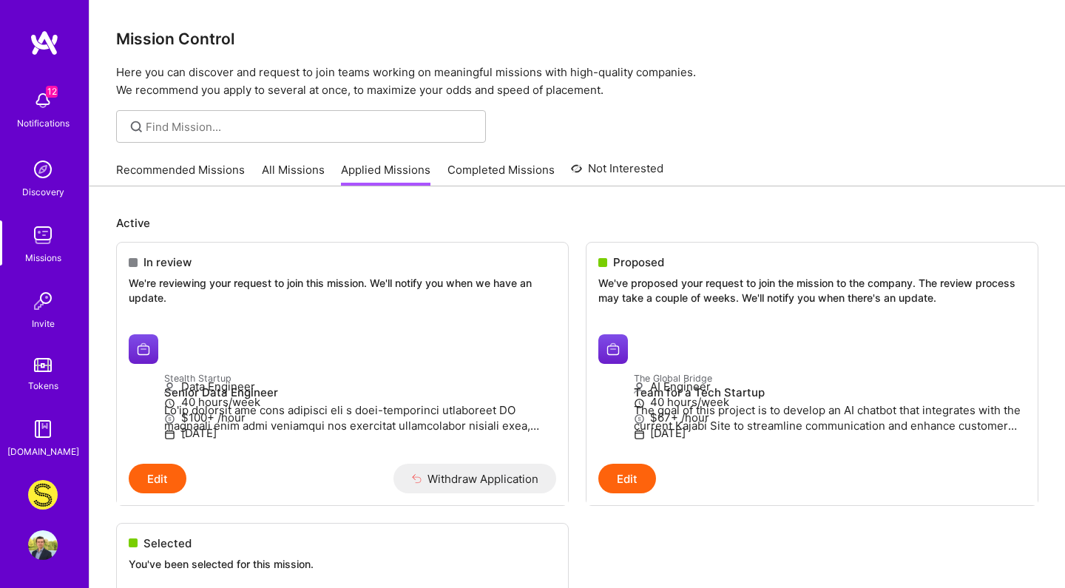
click at [302, 172] on link "All Missions" at bounding box center [293, 174] width 63 height 24
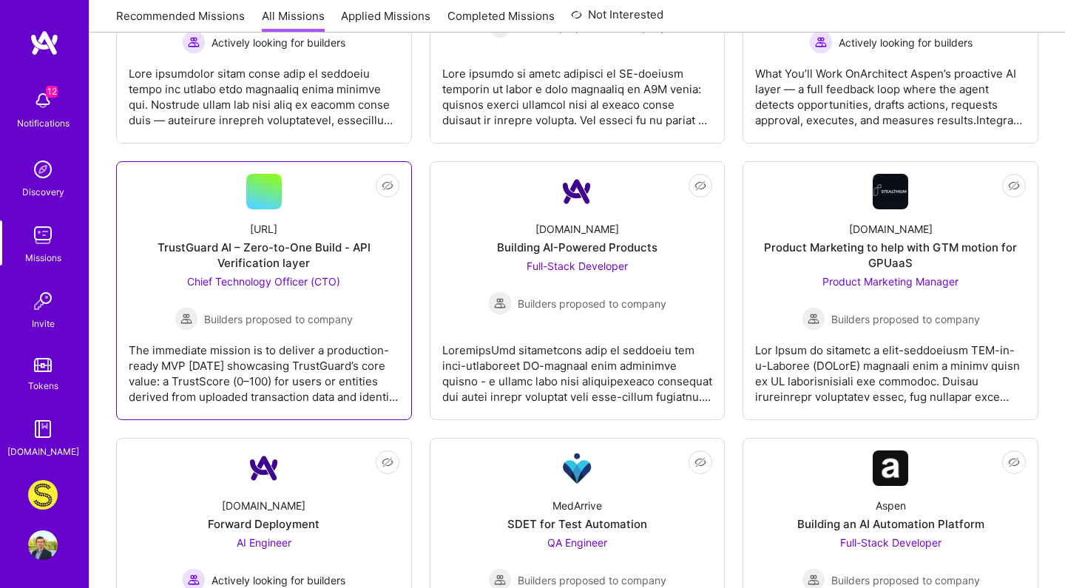
scroll to position [1716, 0]
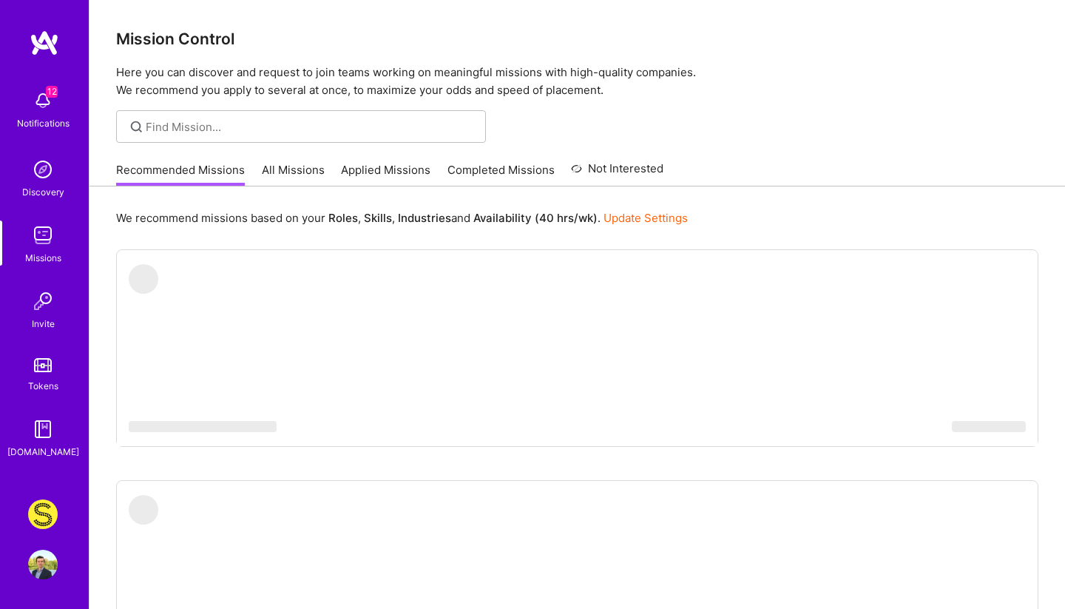
click at [312, 167] on link "All Missions" at bounding box center [293, 174] width 63 height 24
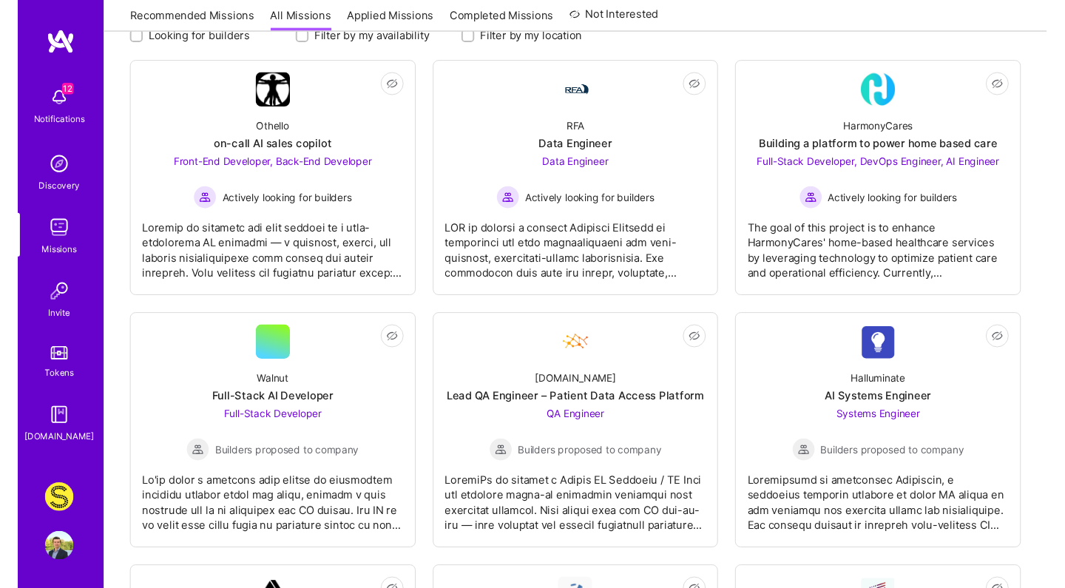
scroll to position [218, 0]
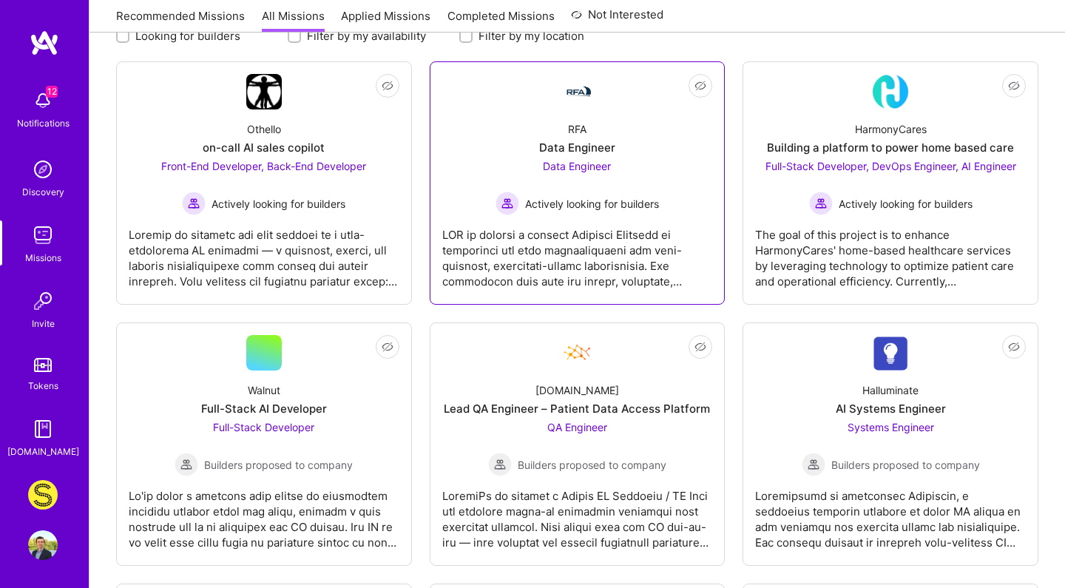
click at [581, 111] on div "RFA Data Engineer Data Engineer Actively looking for builders" at bounding box center [577, 162] width 271 height 106
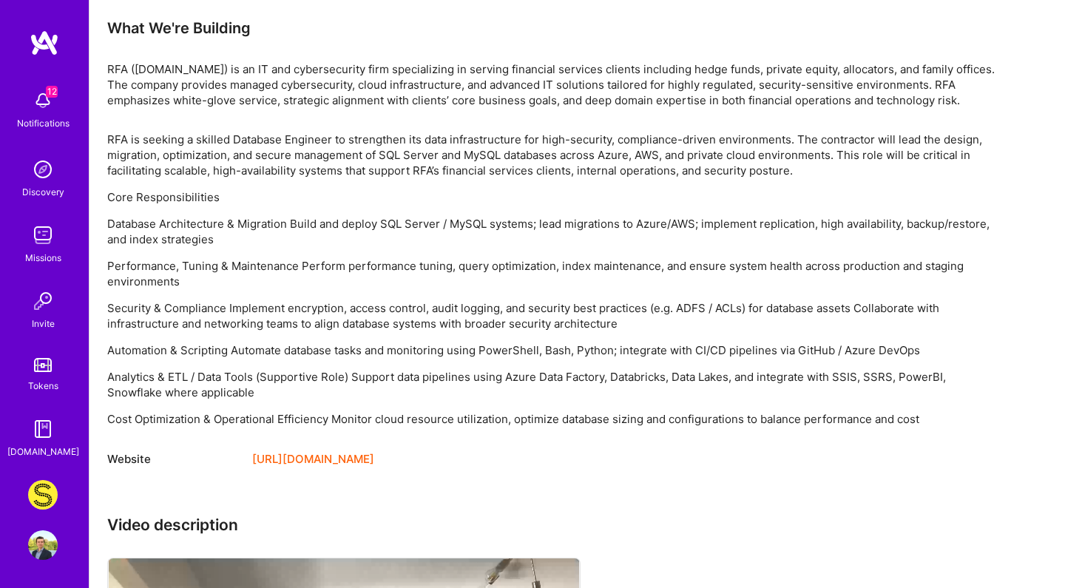
scroll to position [880, 0]
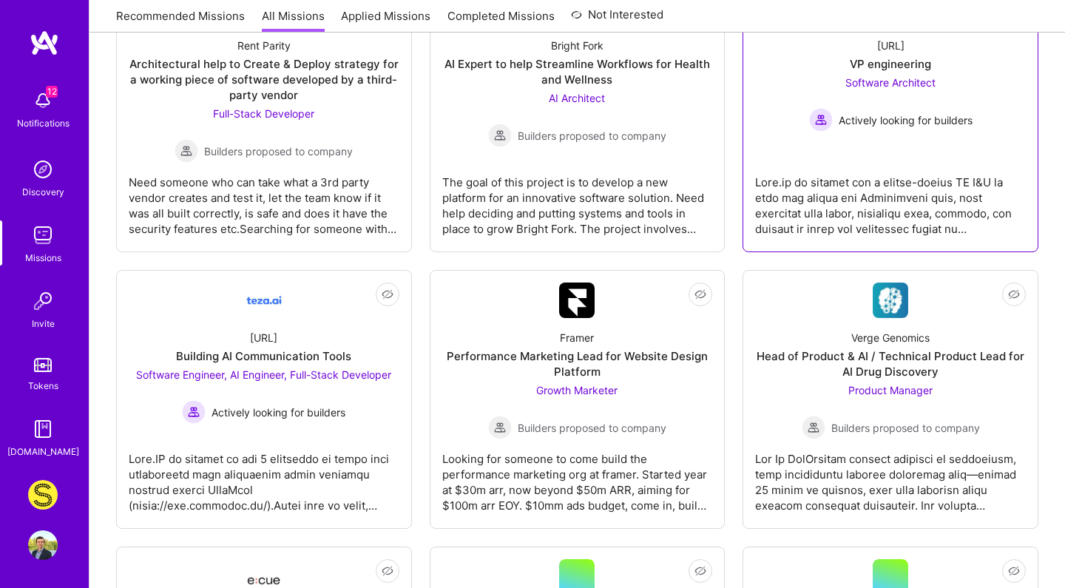
scroll to position [3280, 0]
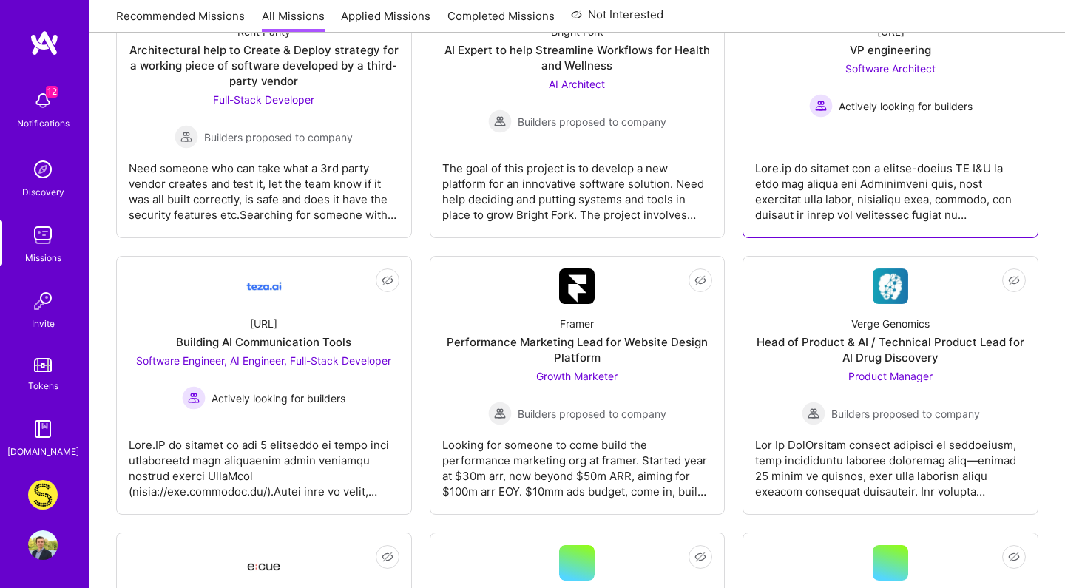
click at [816, 142] on link "Not Interested [URL] VP engineering Software Architect Actively looking for bui…" at bounding box center [890, 100] width 271 height 249
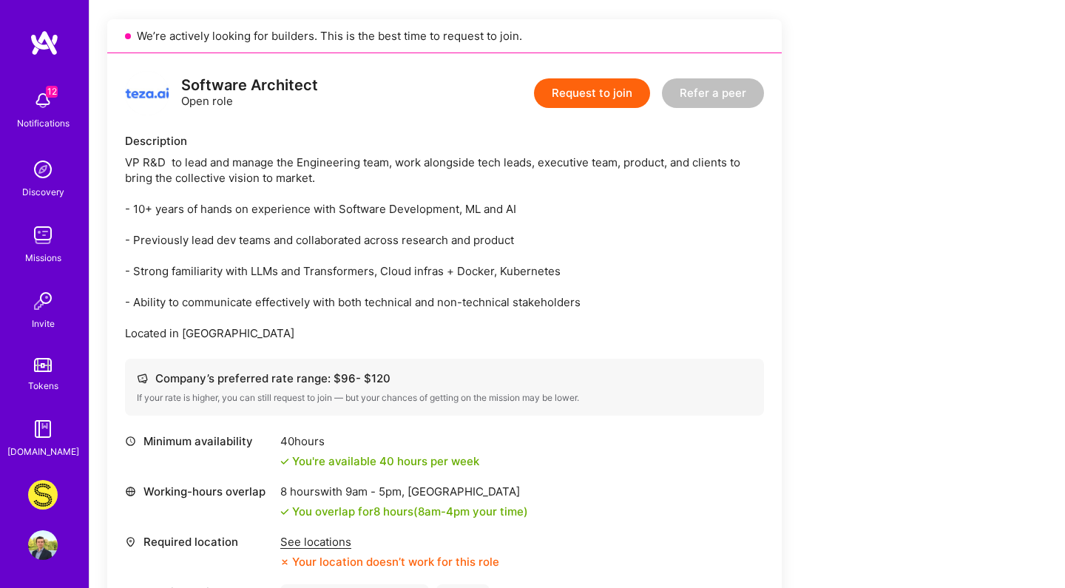
scroll to position [353, 0]
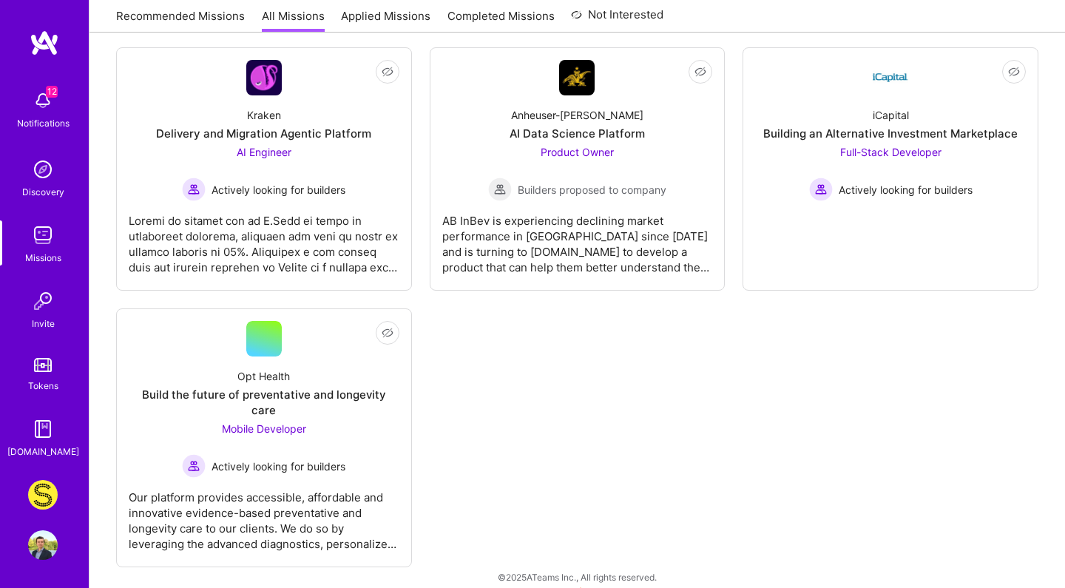
scroll to position [5101, 0]
